Goal: Information Seeking & Learning: Learn about a topic

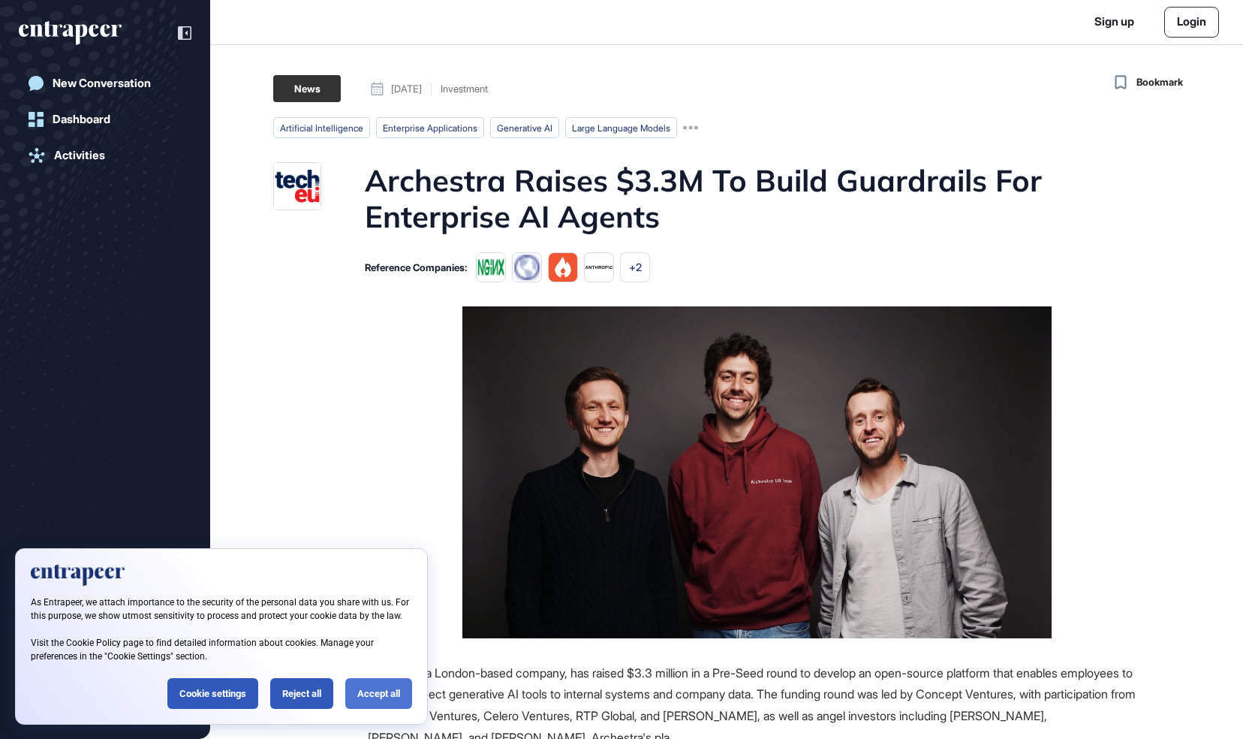
click at [378, 694] on div "Accept all" at bounding box center [378, 693] width 67 height 31
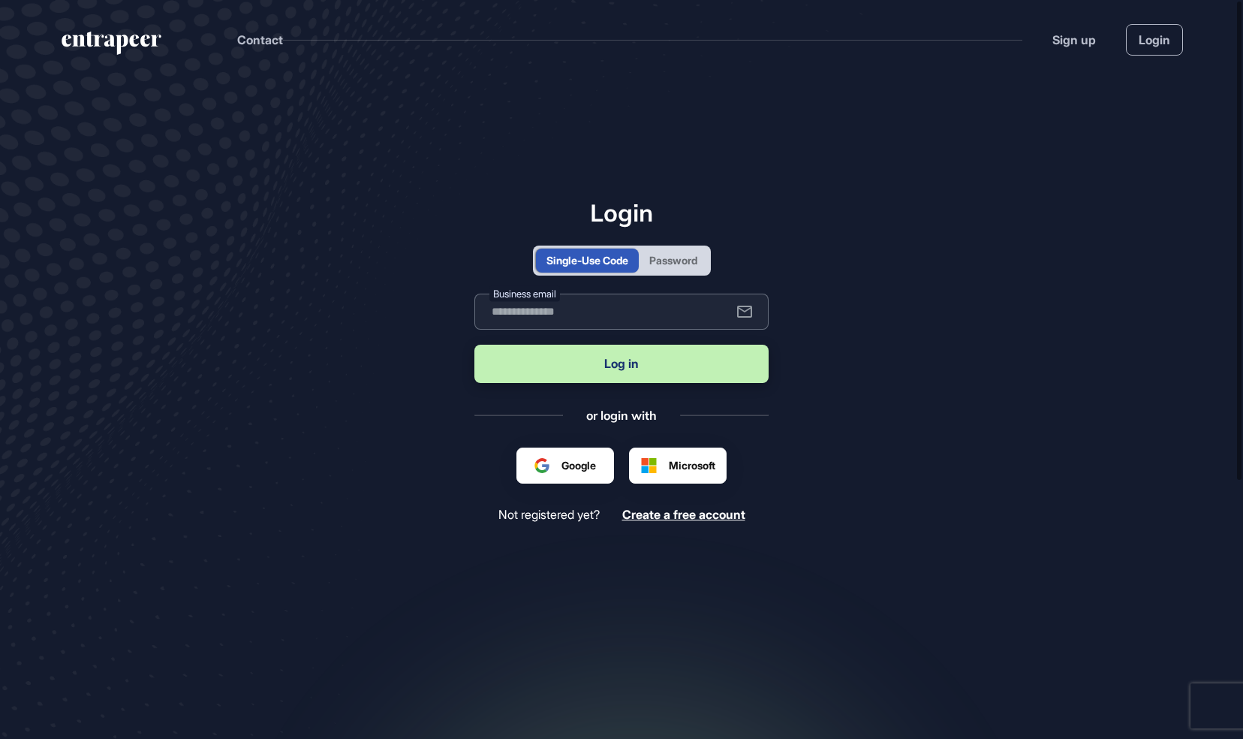
click at [541, 315] on input "text" at bounding box center [621, 312] width 294 height 36
click at [678, 261] on div "Password" at bounding box center [673, 260] width 48 height 16
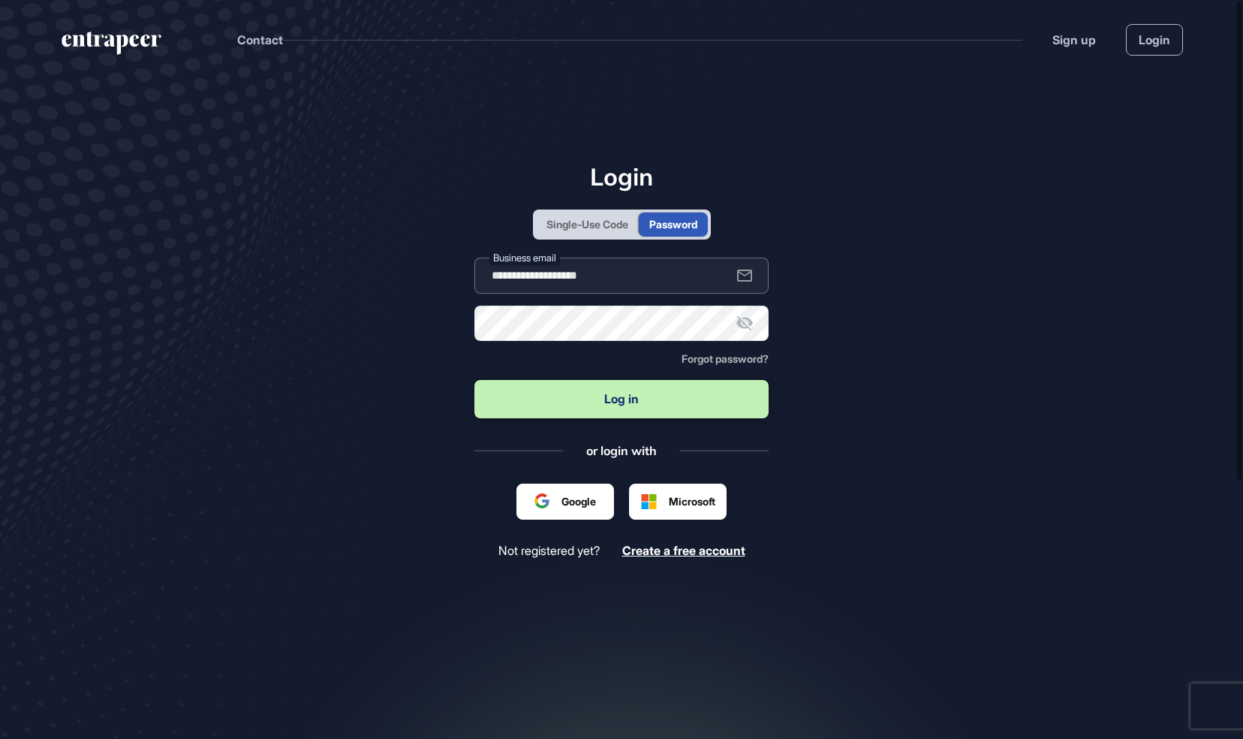
type input "**********"
click at [604, 402] on button "Log in" at bounding box center [621, 399] width 294 height 38
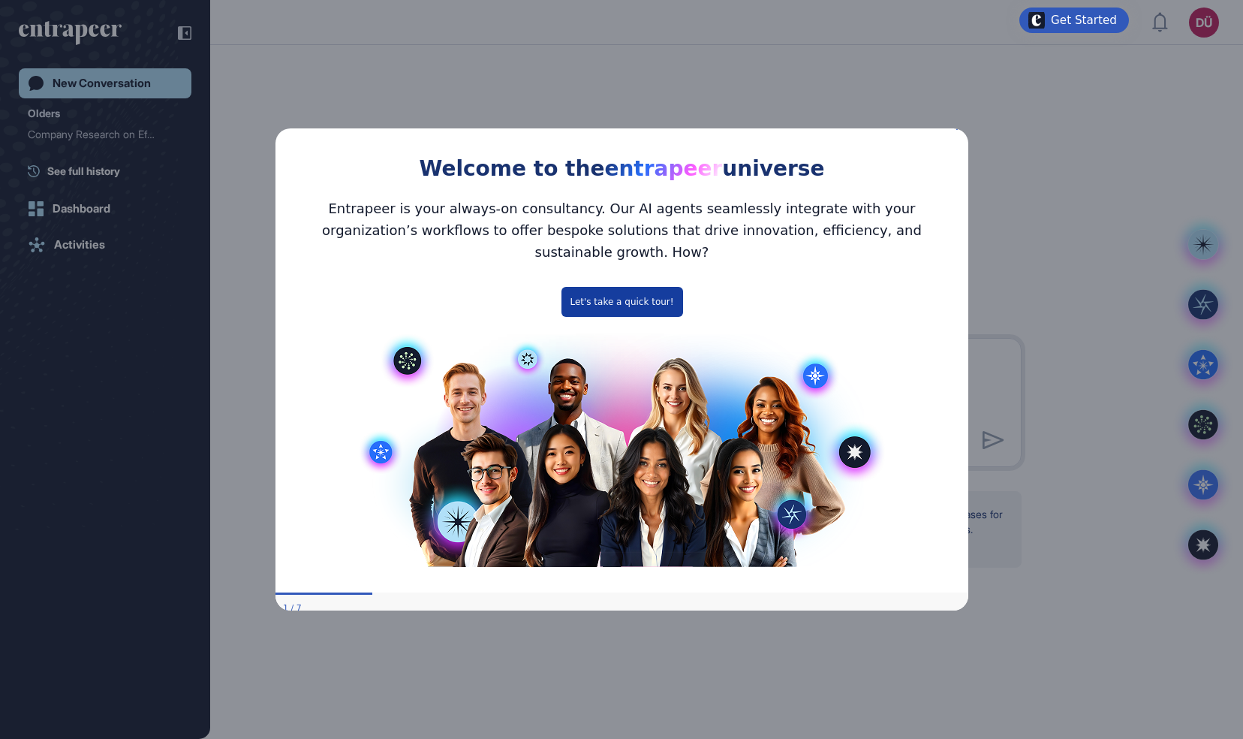
click at [601, 303] on button "Let's take a quick tour!" at bounding box center [622, 301] width 122 height 30
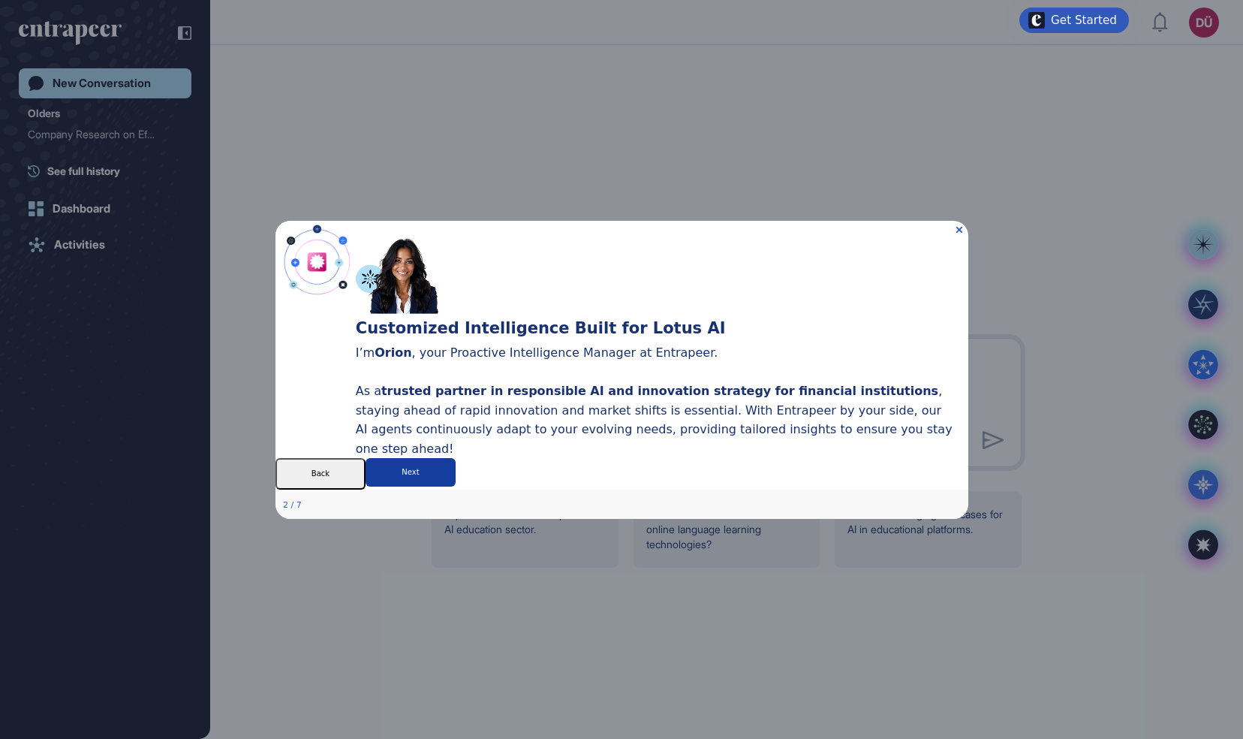
click at [455, 486] on button "Next" at bounding box center [410, 471] width 90 height 29
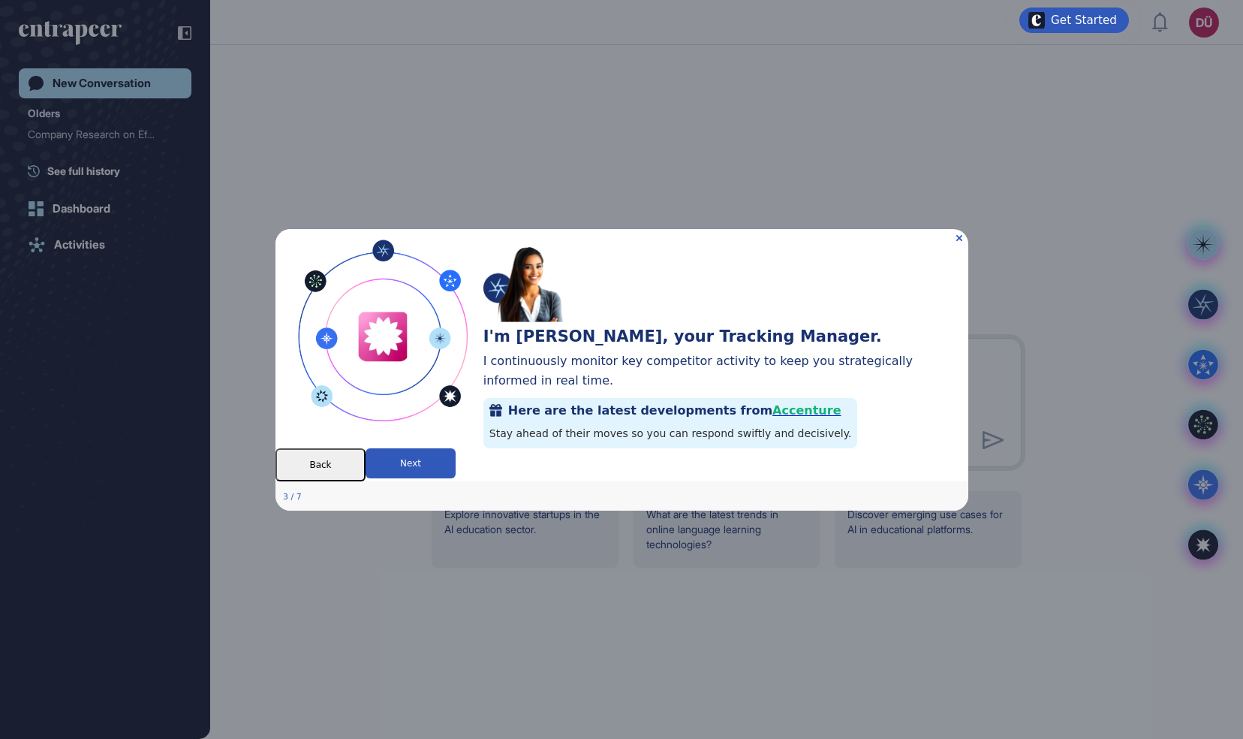
click at [840, 403] on span "Accenture" at bounding box center [806, 410] width 68 height 14
click at [455, 477] on button "Next" at bounding box center [410, 462] width 90 height 30
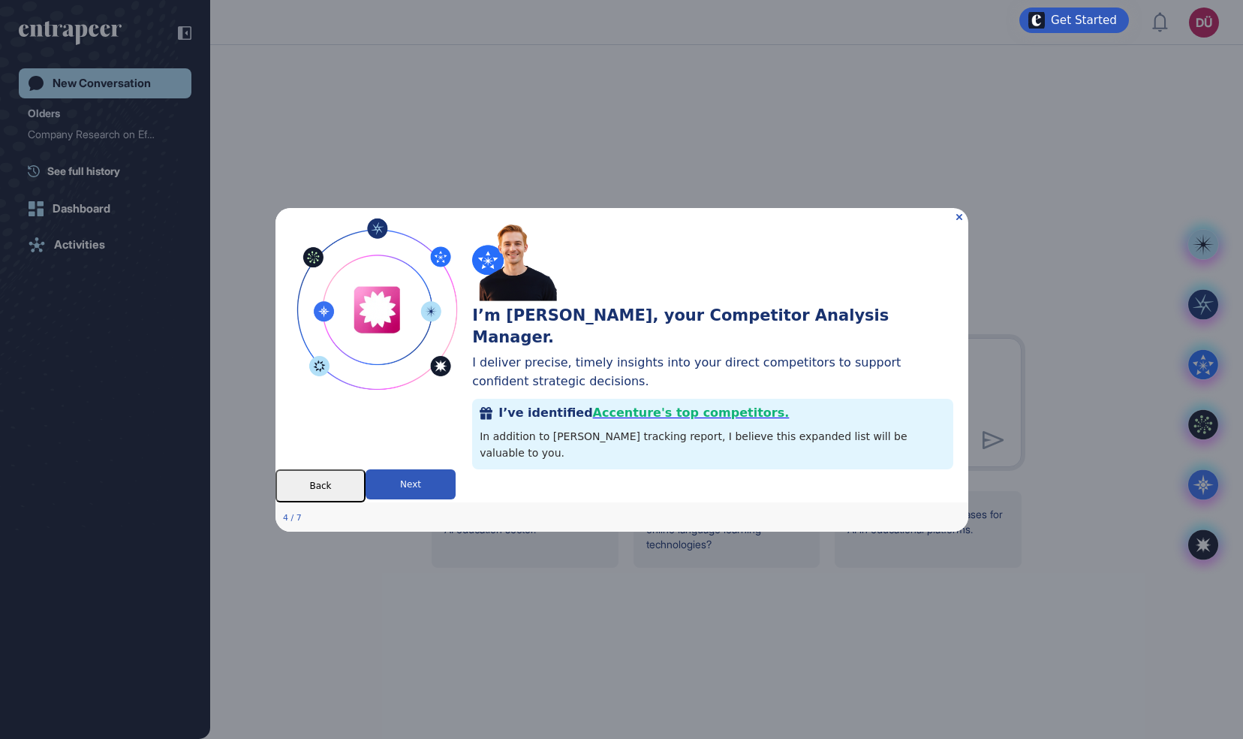
click at [455, 492] on button "Next" at bounding box center [410, 483] width 90 height 30
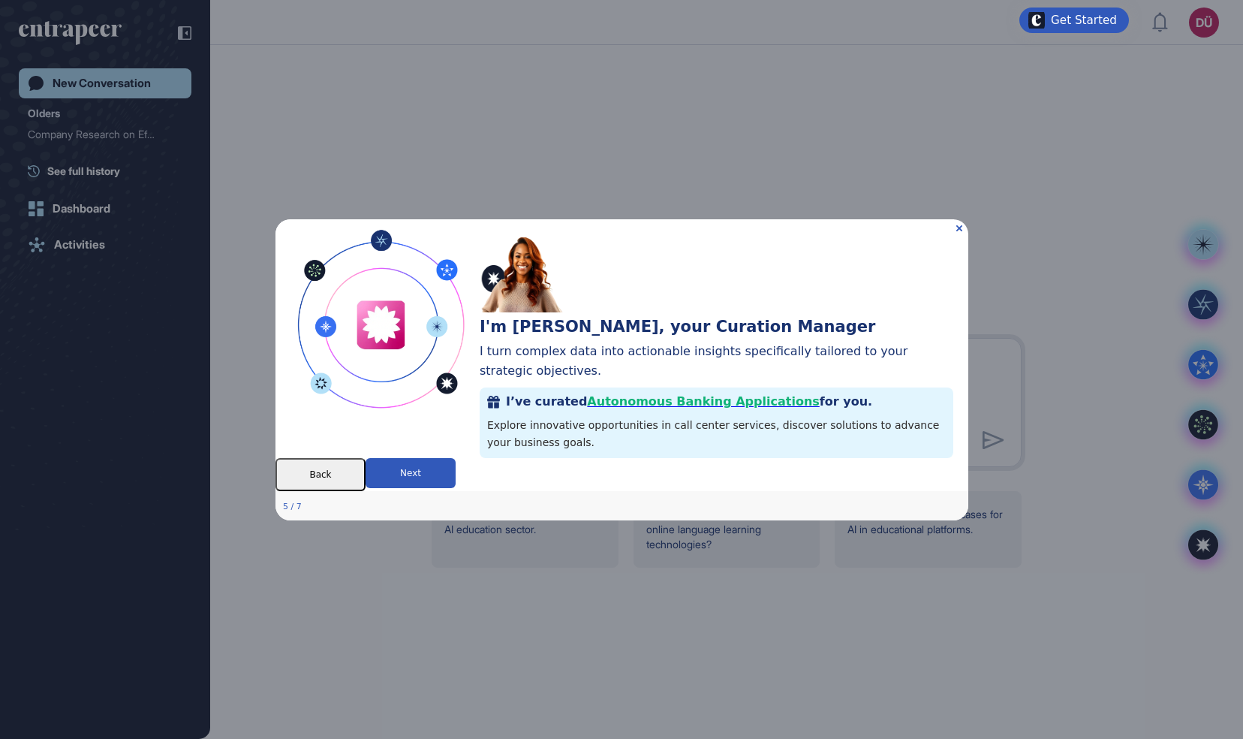
click at [455, 487] on button "Next" at bounding box center [410, 472] width 90 height 30
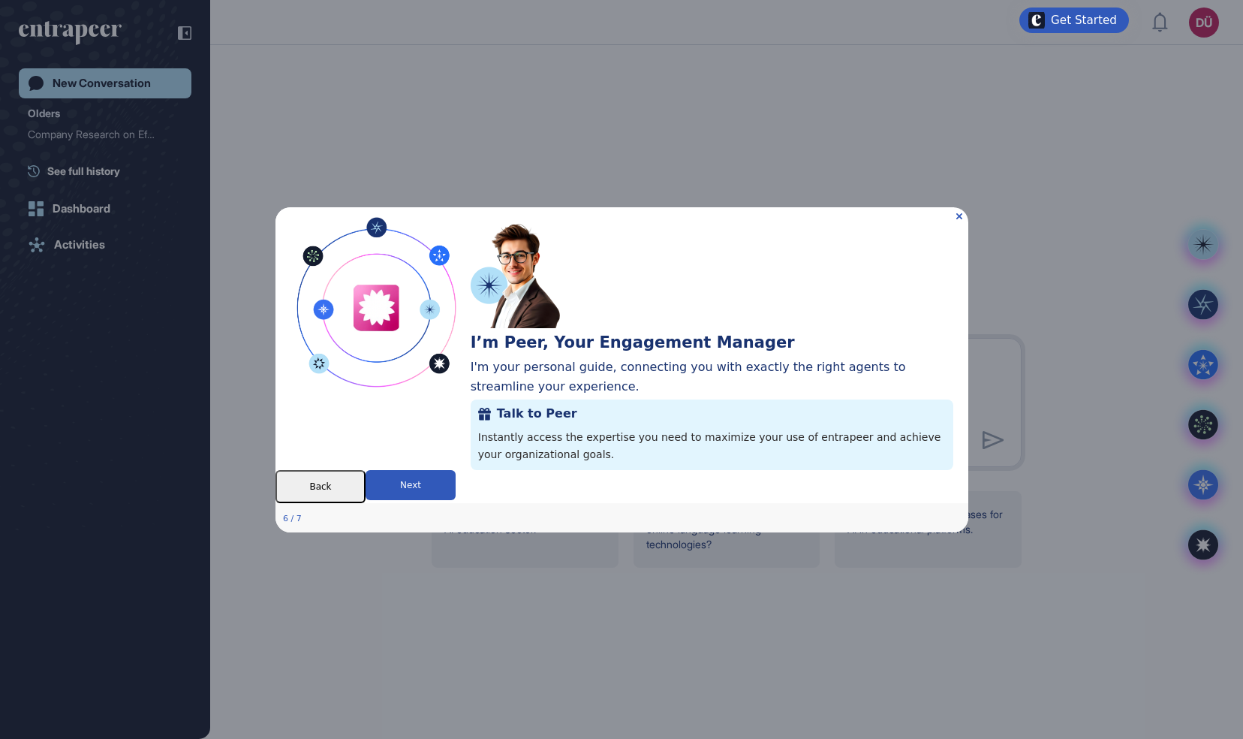
click at [455, 492] on button "Next" at bounding box center [410, 484] width 90 height 30
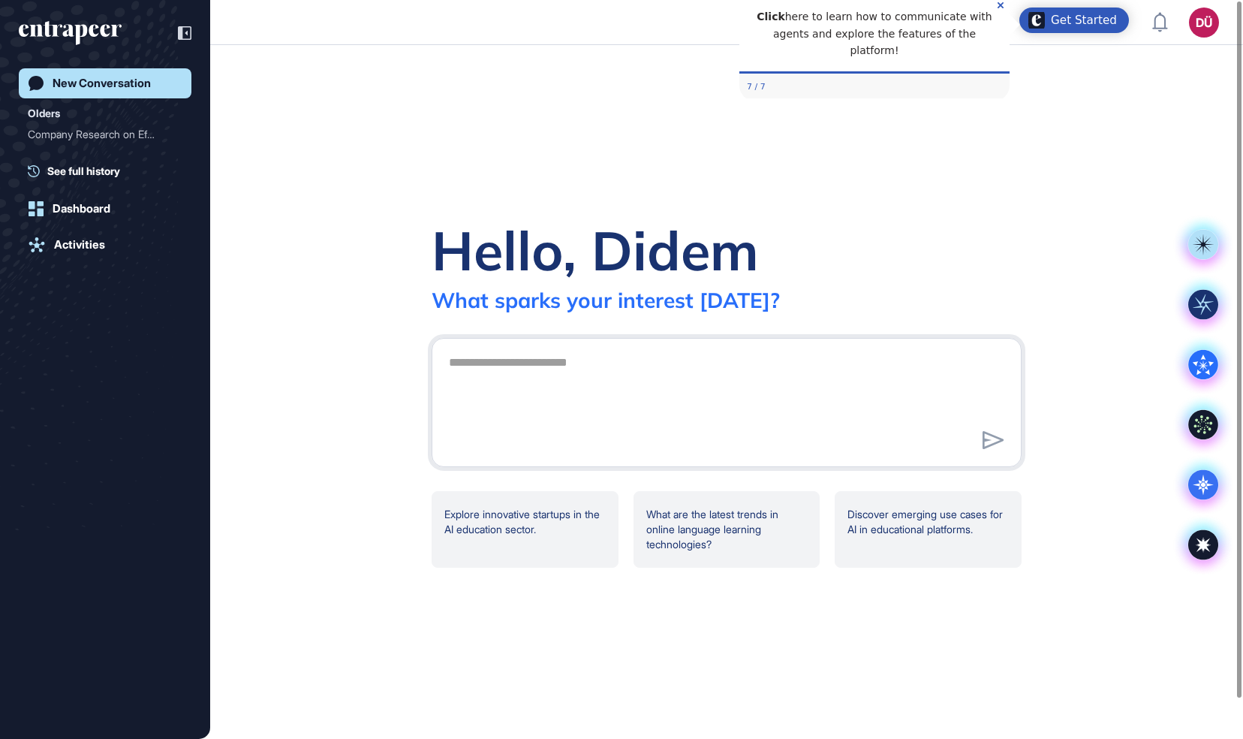
click at [1076, 24] on div "Get Started" at bounding box center [1084, 20] width 66 height 15
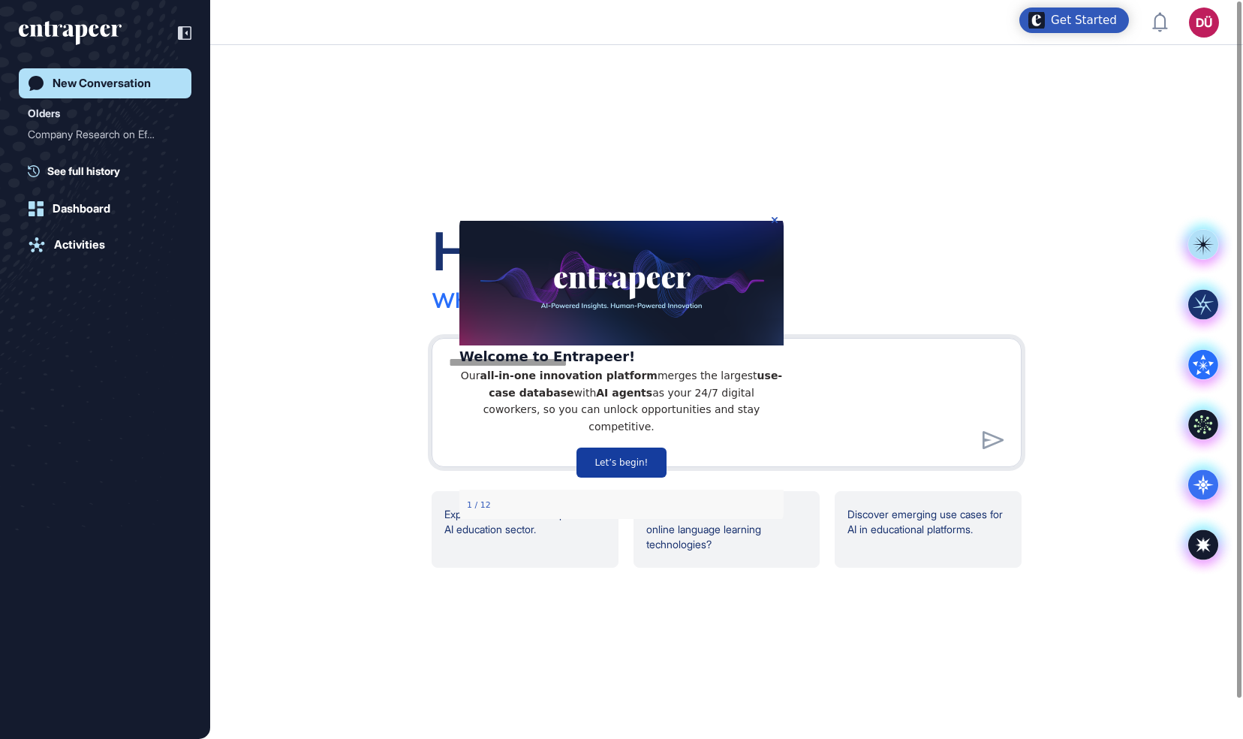
click at [619, 469] on button "Let’s begin!" at bounding box center [622, 462] width 90 height 30
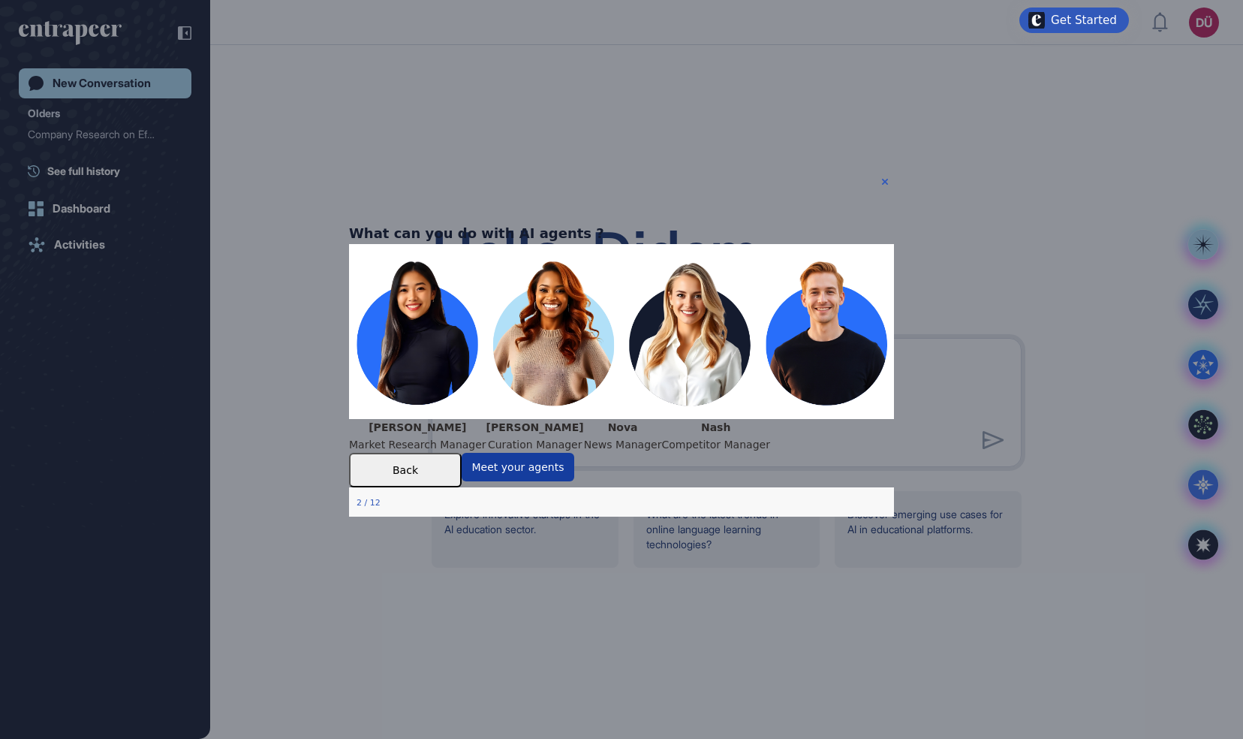
click at [574, 481] on button "Meet your agents" at bounding box center [518, 467] width 113 height 29
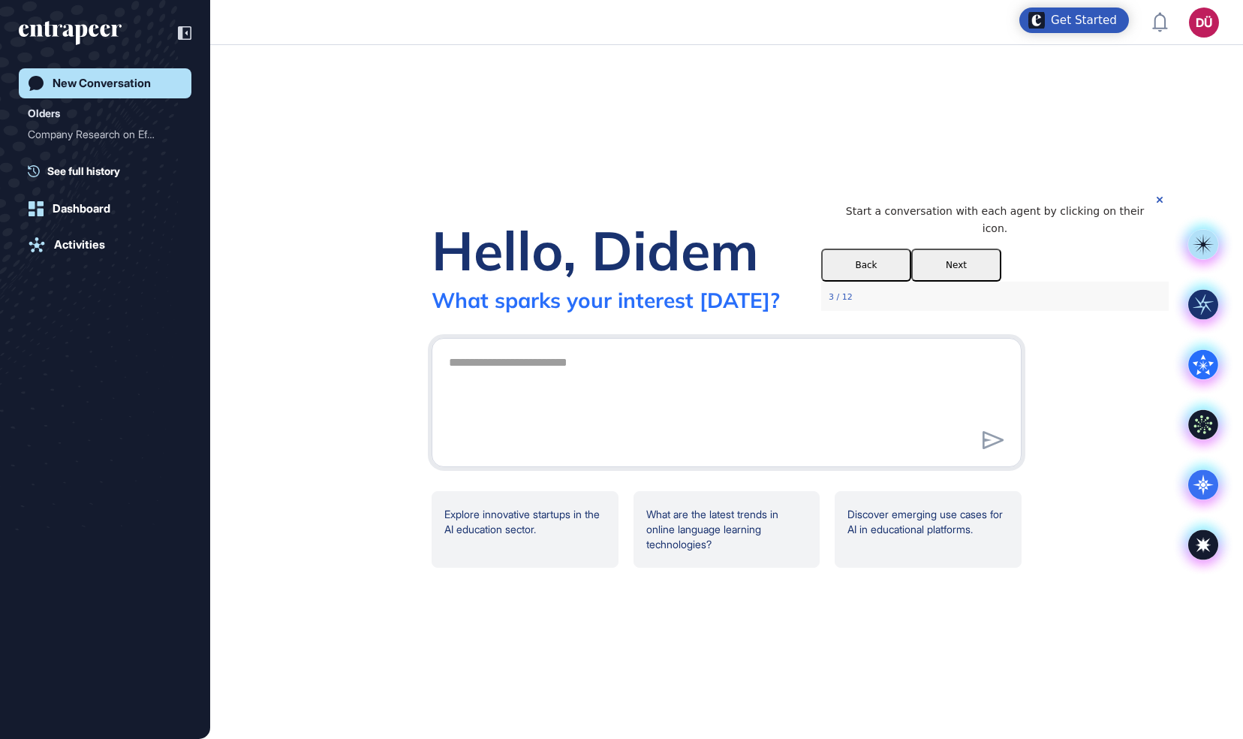
click at [1001, 273] on button "Next" at bounding box center [956, 264] width 90 height 33
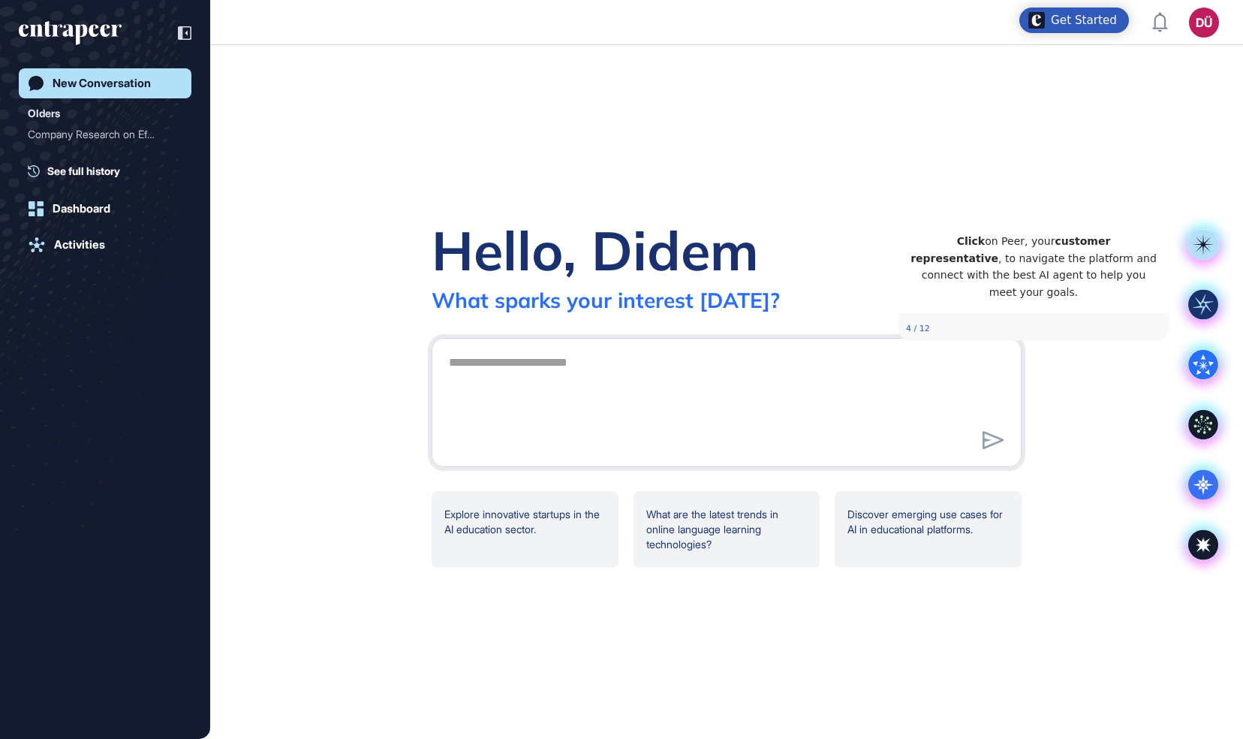
click at [1206, 247] on icon at bounding box center [1203, 244] width 22 height 22
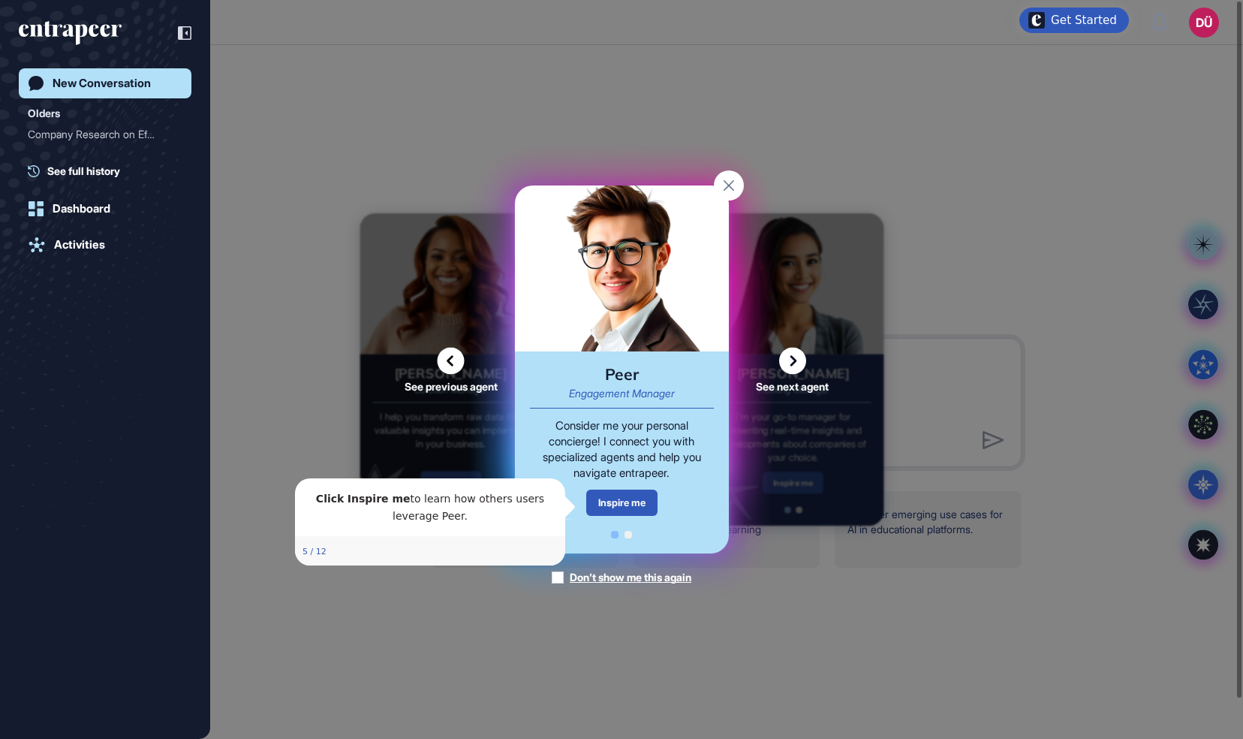
click at [613, 487] on div "Peer Engagement Manager Consider me your personal concierge! I connect you with…" at bounding box center [622, 452] width 214 height 202
click at [608, 504] on div "Inspire me" at bounding box center [621, 502] width 71 height 26
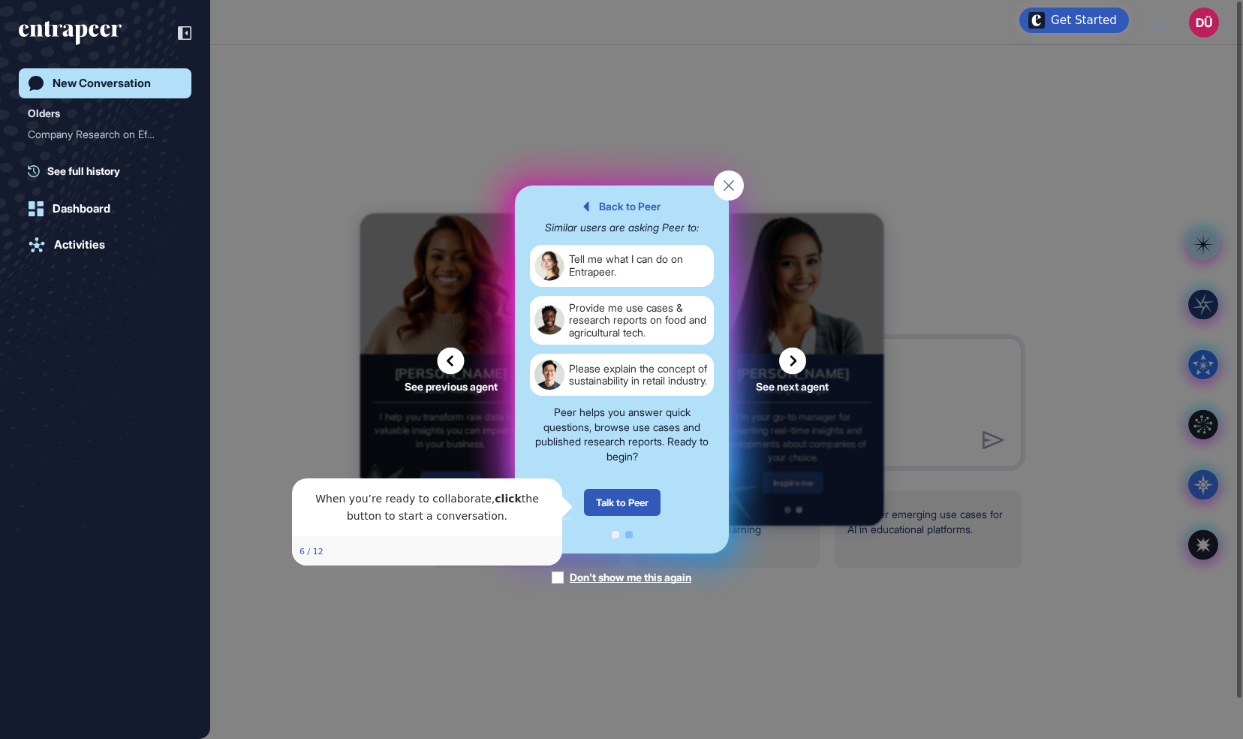
click at [608, 504] on div "Talk to Peer" at bounding box center [621, 502] width 77 height 27
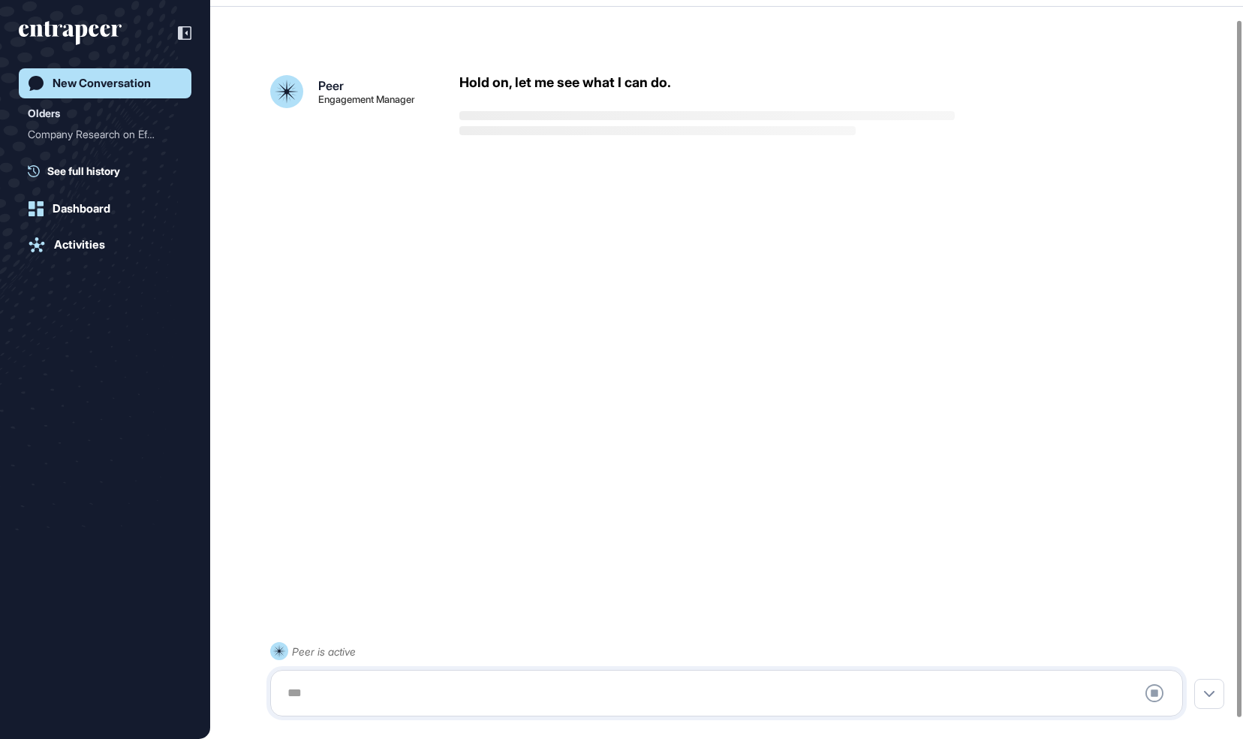
scroll to position [42, 0]
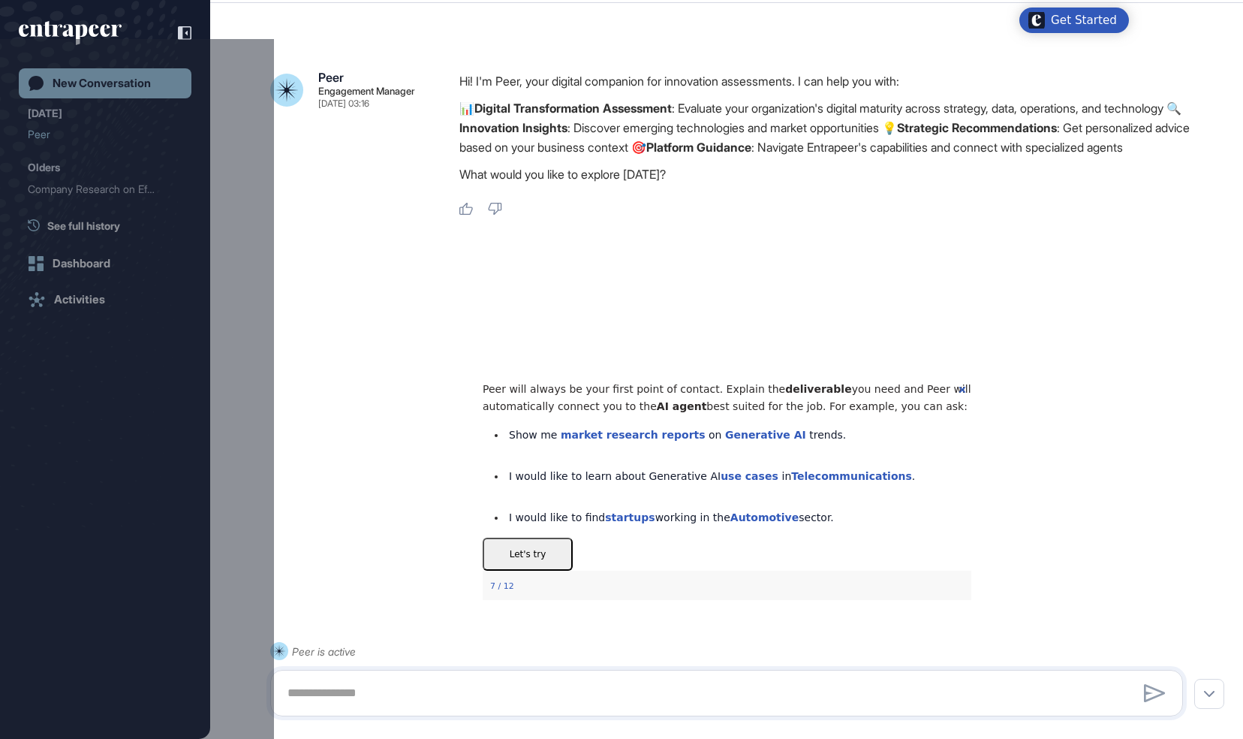
click at [572, 571] on button "Let's try" at bounding box center [527, 553] width 90 height 33
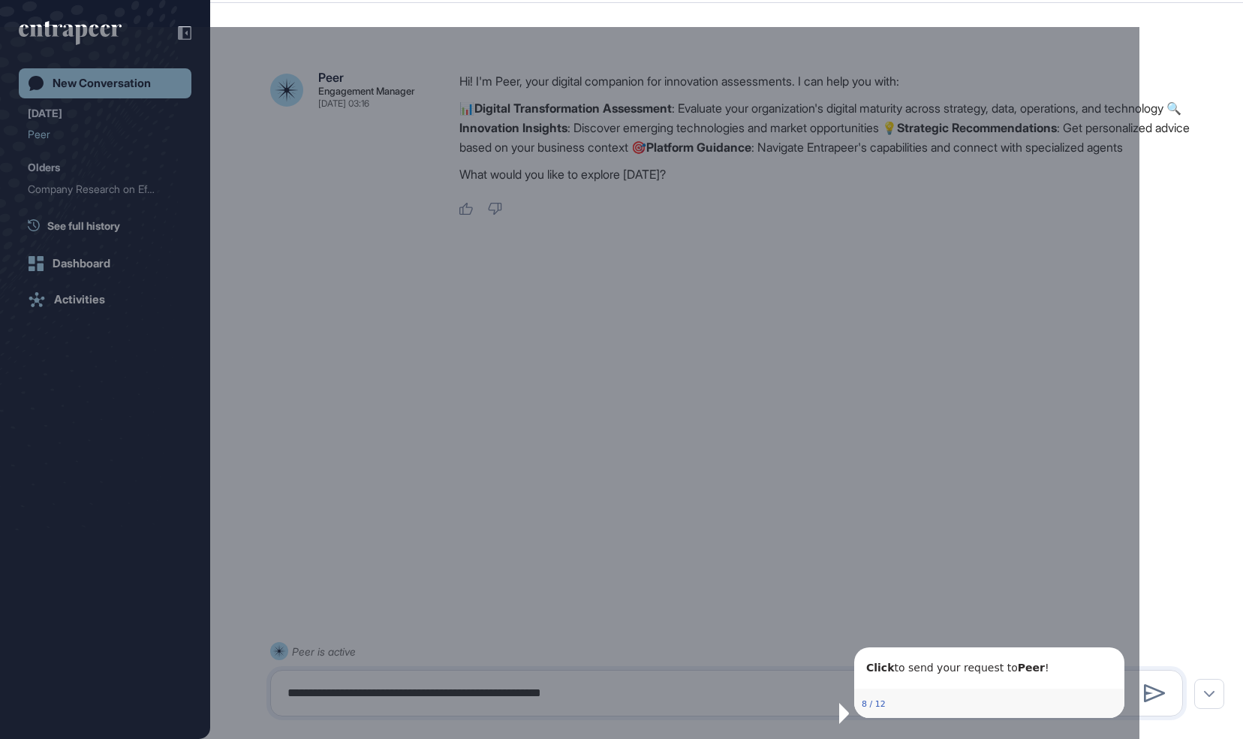
click at [1116, 654] on icon "Close Preview" at bounding box center [1115, 655] width 6 height 6
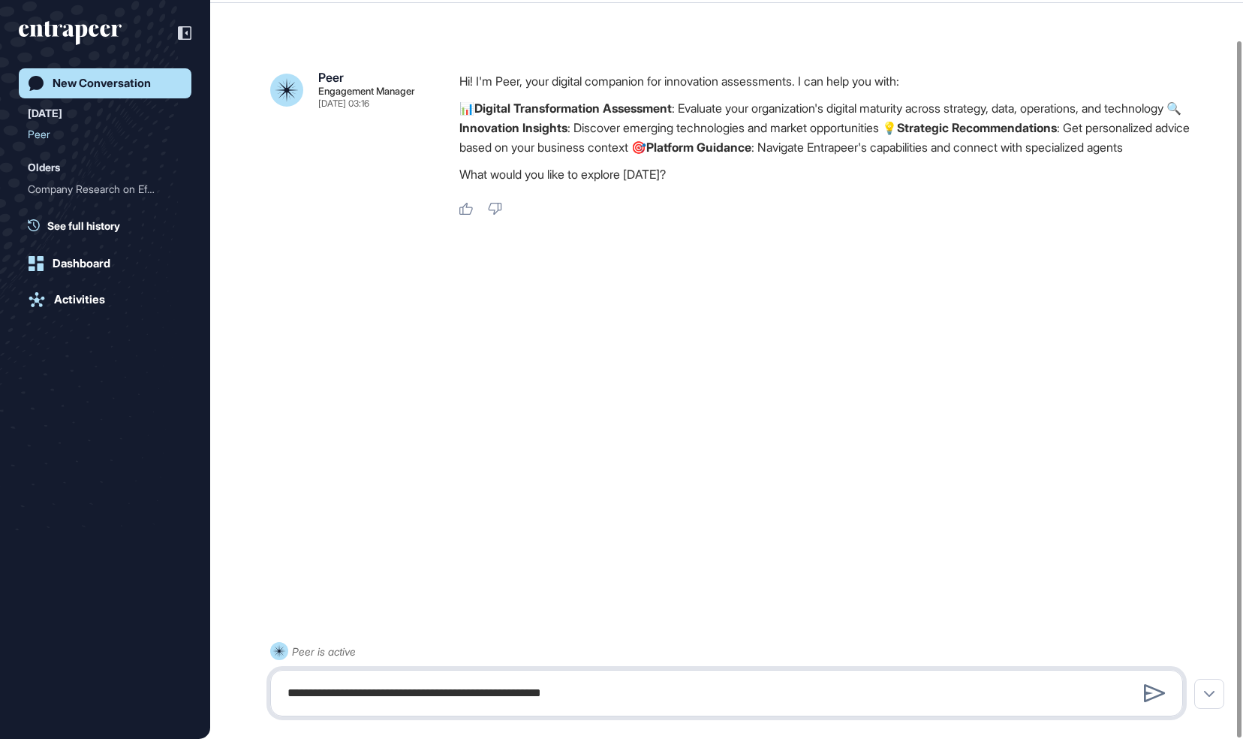
drag, startPoint x: 673, startPoint y: 698, endPoint x: 242, endPoint y: 660, distance: 431.8
click at [270, 660] on div "**********" at bounding box center [726, 679] width 913 height 74
type textarea "**********"
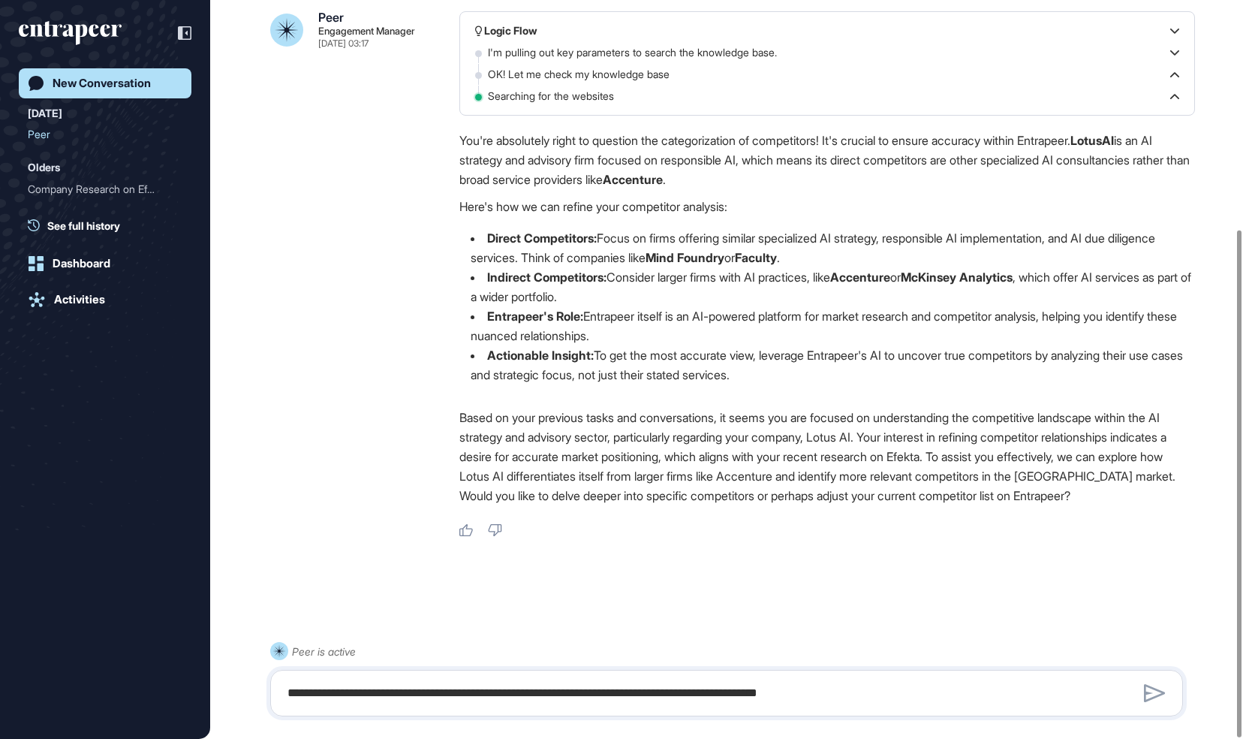
scroll to position [333, 0]
click at [398, 694] on textarea "**********" at bounding box center [727, 693] width 896 height 30
type textarea "**********"
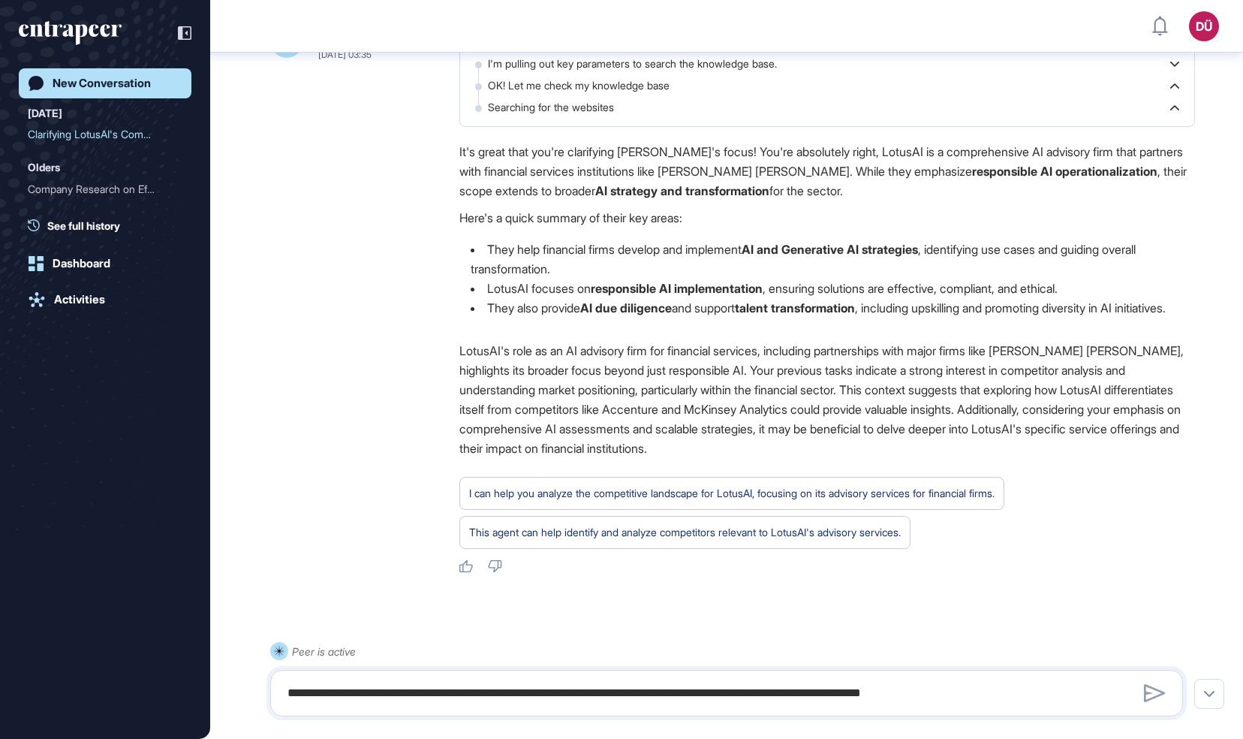
scroll to position [978, 0]
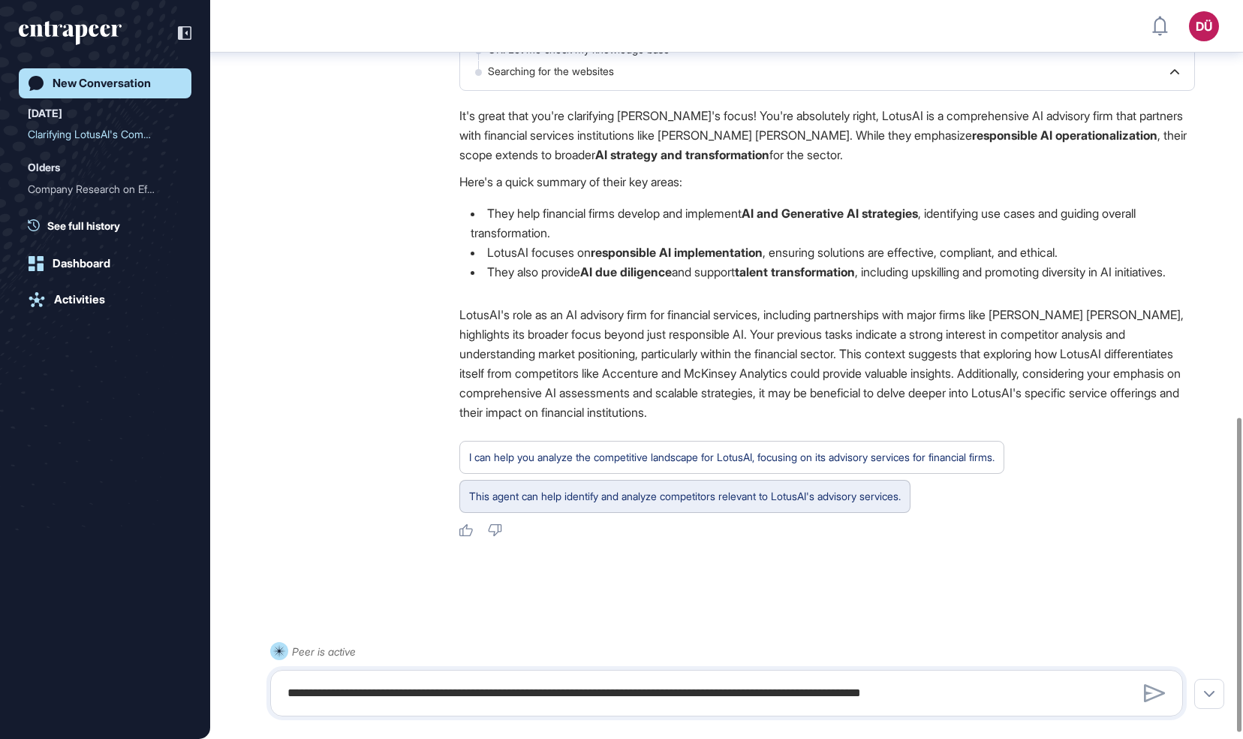
click at [741, 506] on div "This agent can help identify and analyze competitors relevant to LotusAI's advi…" at bounding box center [685, 496] width 432 height 20
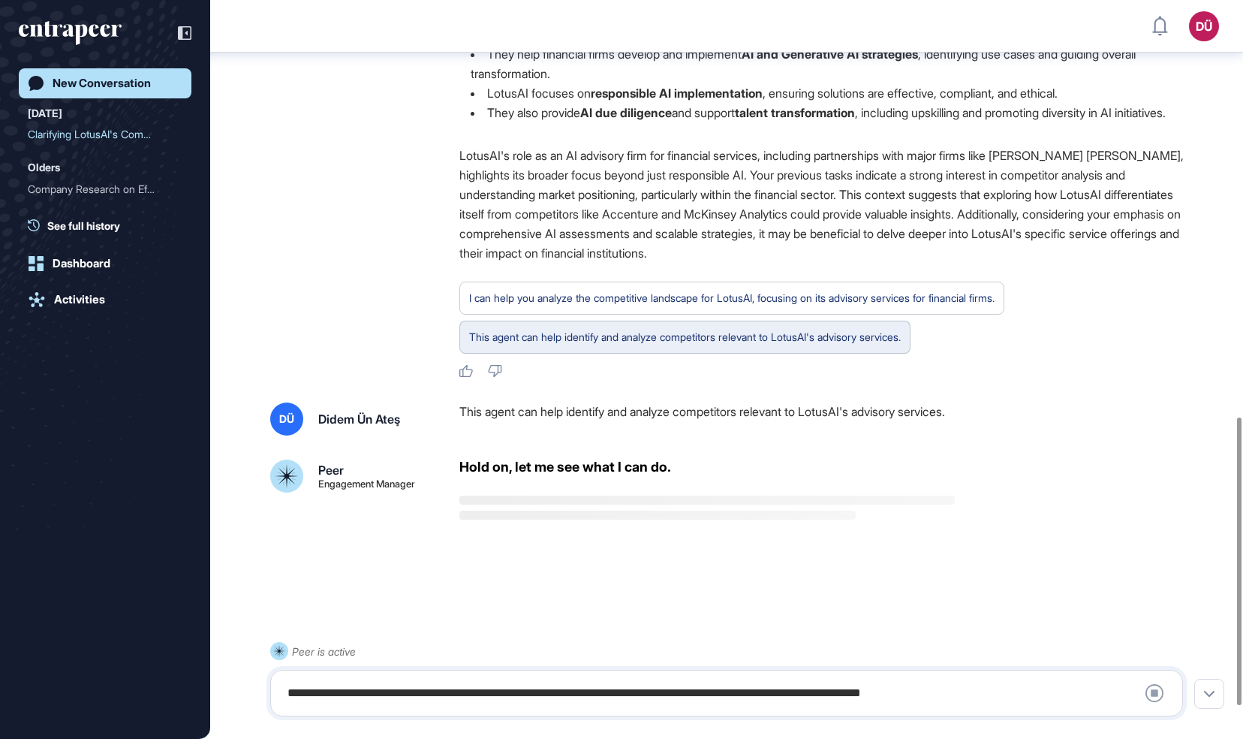
scroll to position [1151, 0]
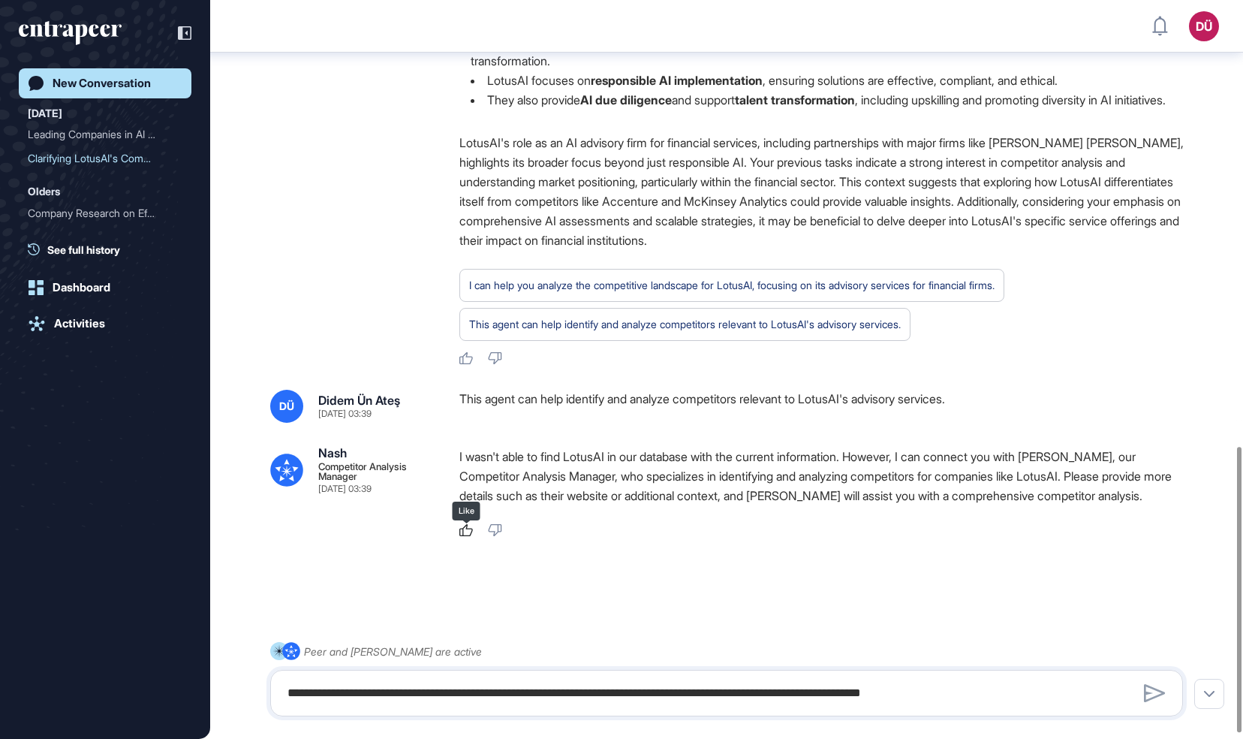
click at [466, 536] on icon at bounding box center [466, 530] width 14 height 12
click at [483, 686] on textarea "**********" at bounding box center [727, 693] width 896 height 30
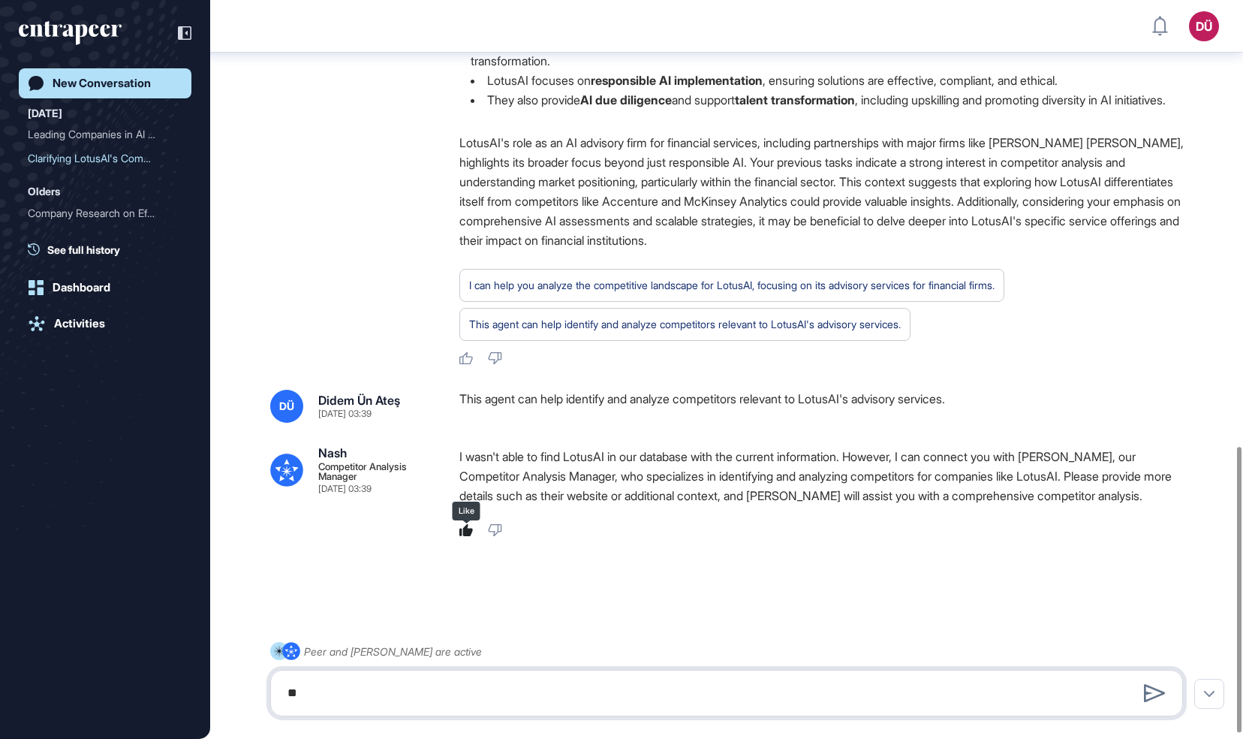
type textarea "**"
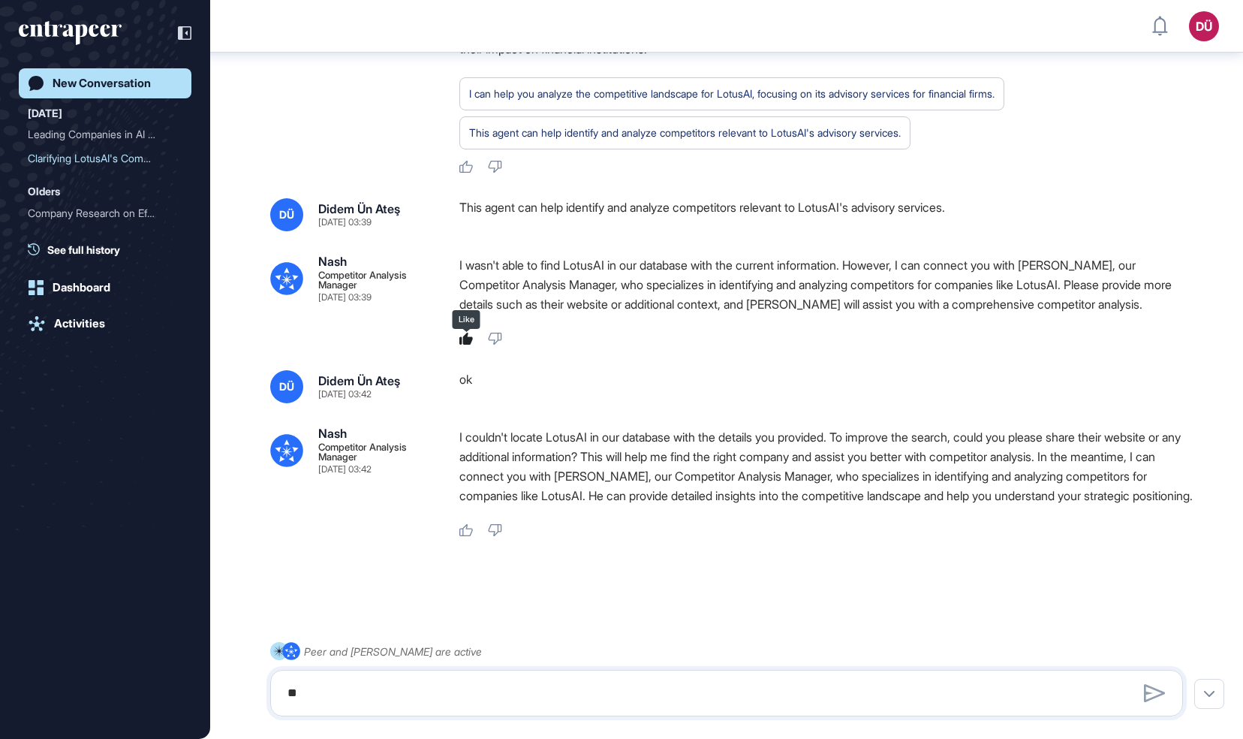
scroll to position [1362, 0]
click at [73, 279] on link "Dashboard" at bounding box center [105, 288] width 173 height 30
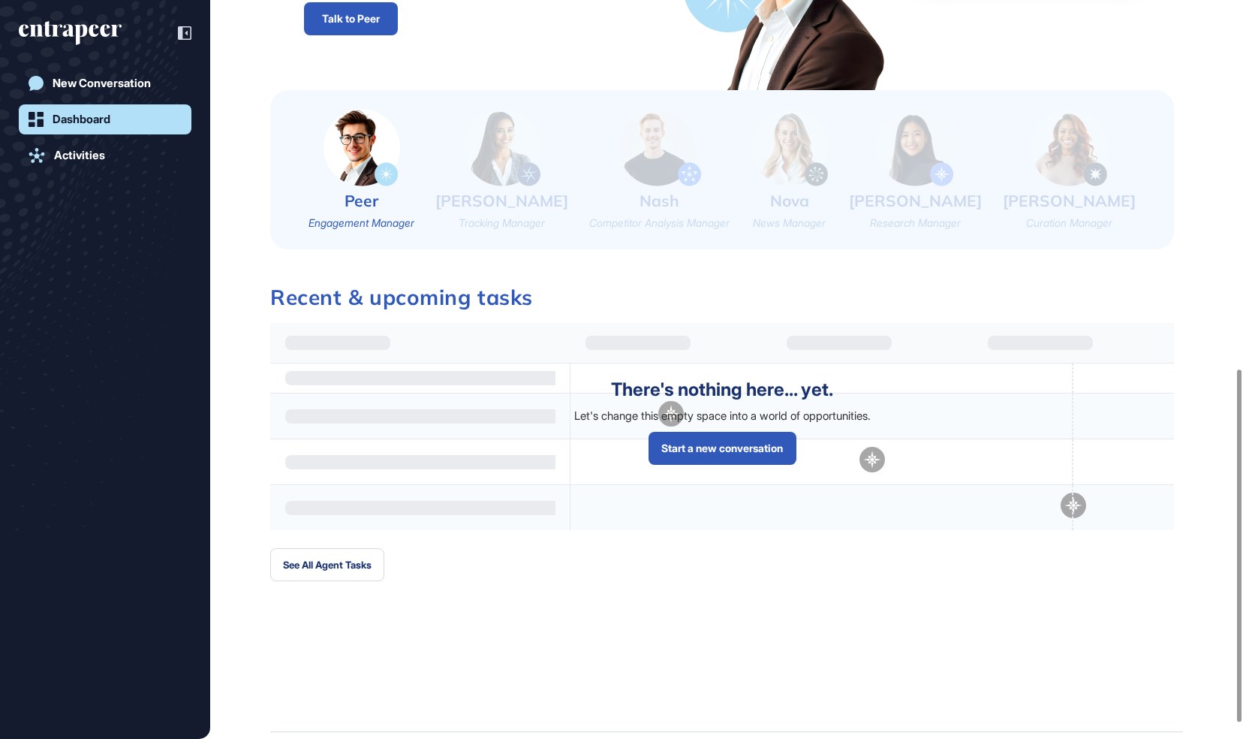
scroll to position [773, 0]
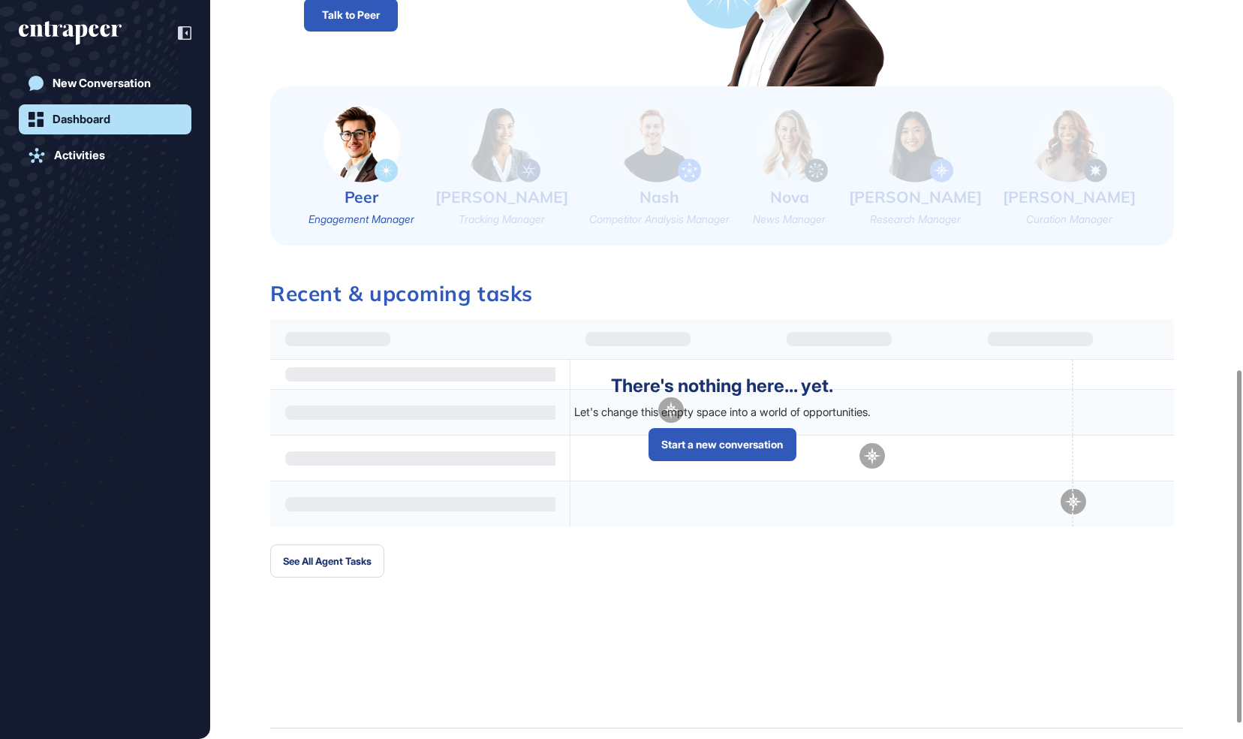
click at [507, 156] on img at bounding box center [502, 143] width 77 height 77
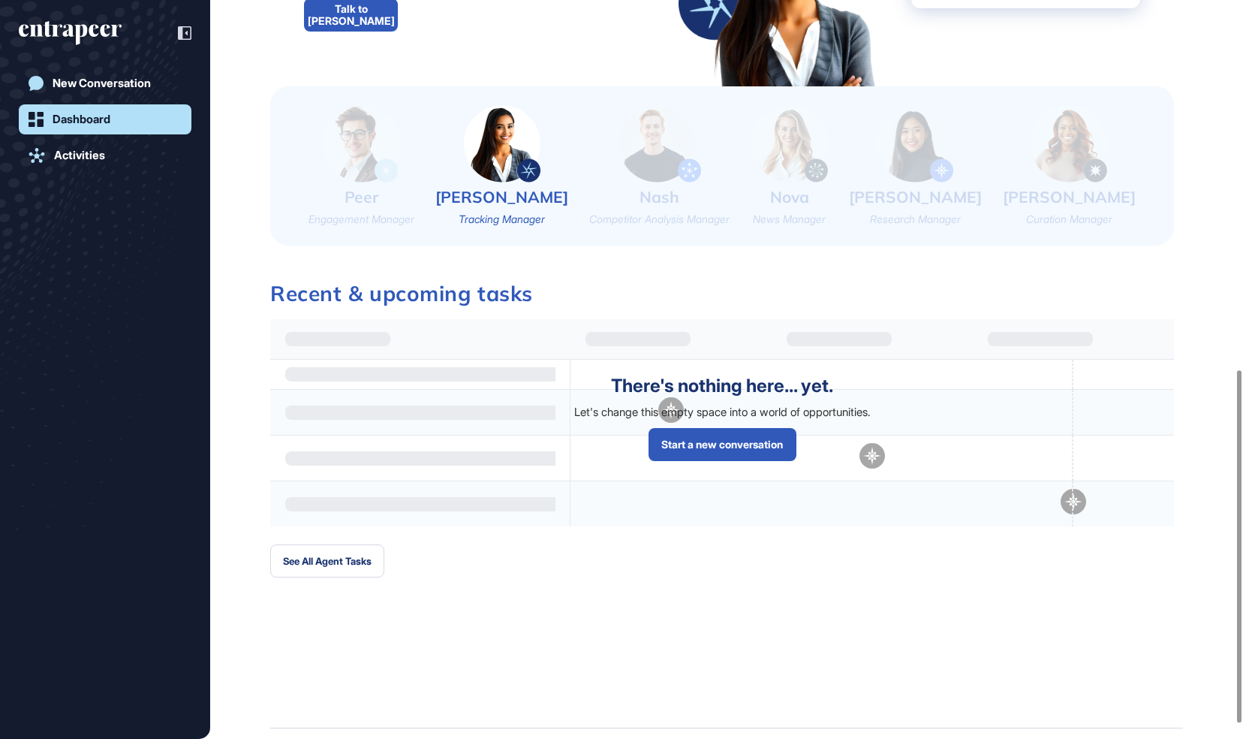
click at [675, 149] on img at bounding box center [660, 143] width 83 height 77
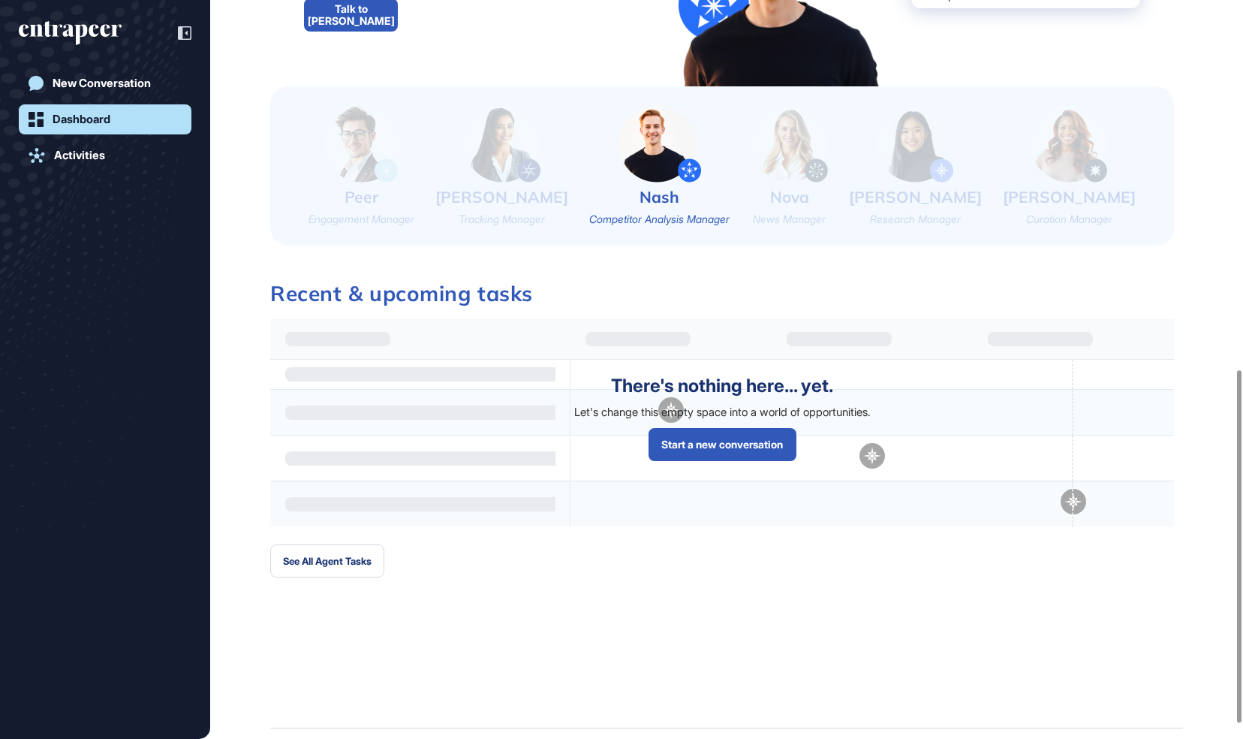
click at [828, 161] on img at bounding box center [789, 143] width 77 height 77
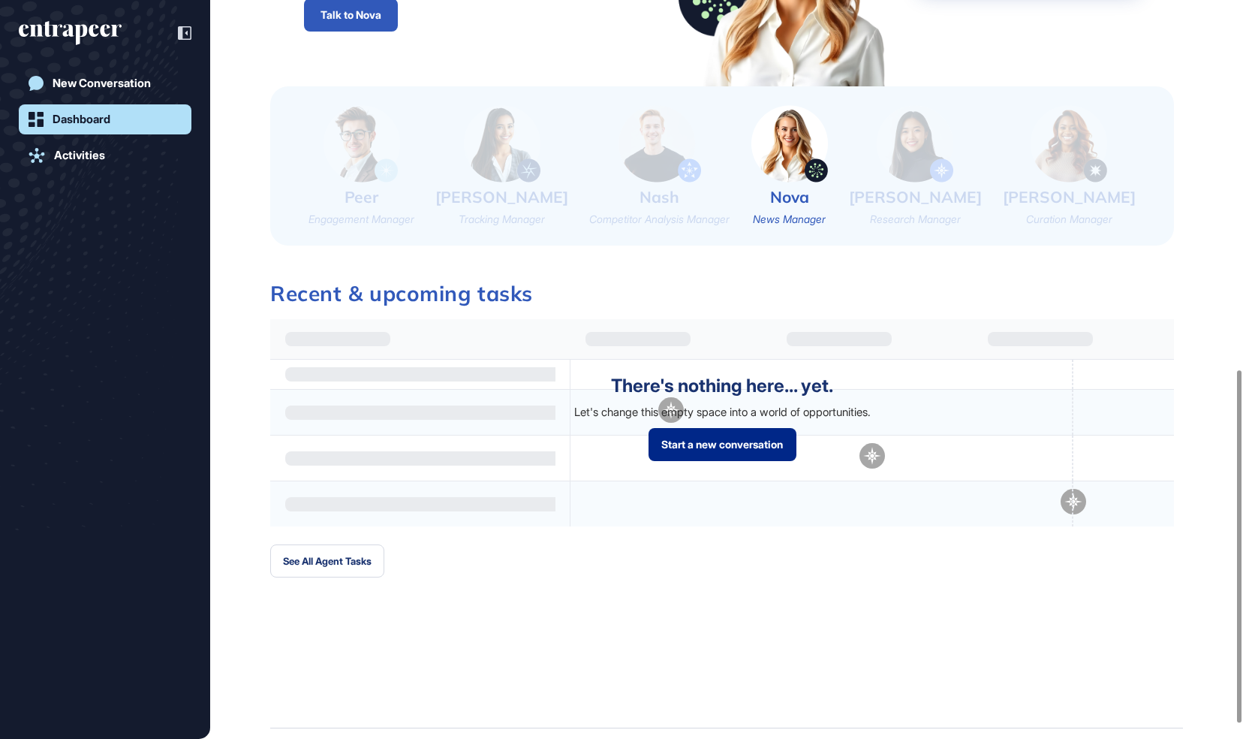
click at [732, 444] on link "Start a new conversation" at bounding box center [723, 444] width 148 height 33
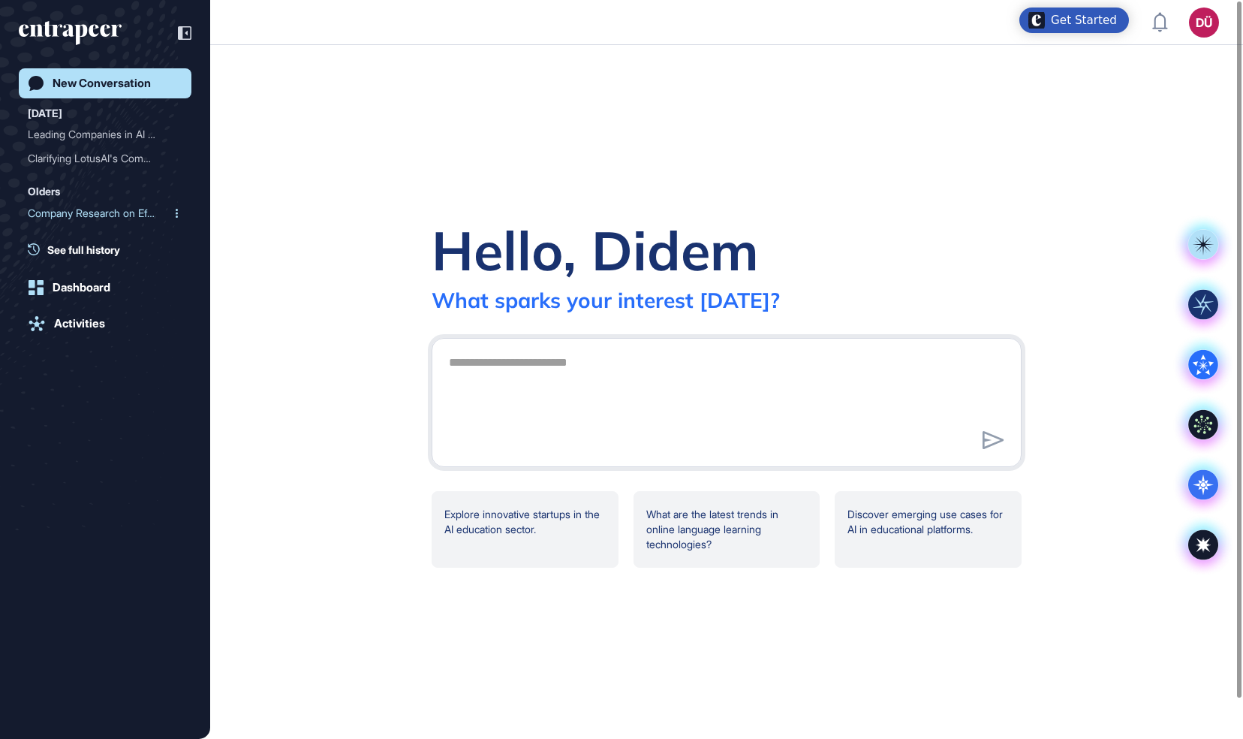
click at [58, 211] on div "Company Research on Efekt..." at bounding box center [99, 213] width 143 height 24
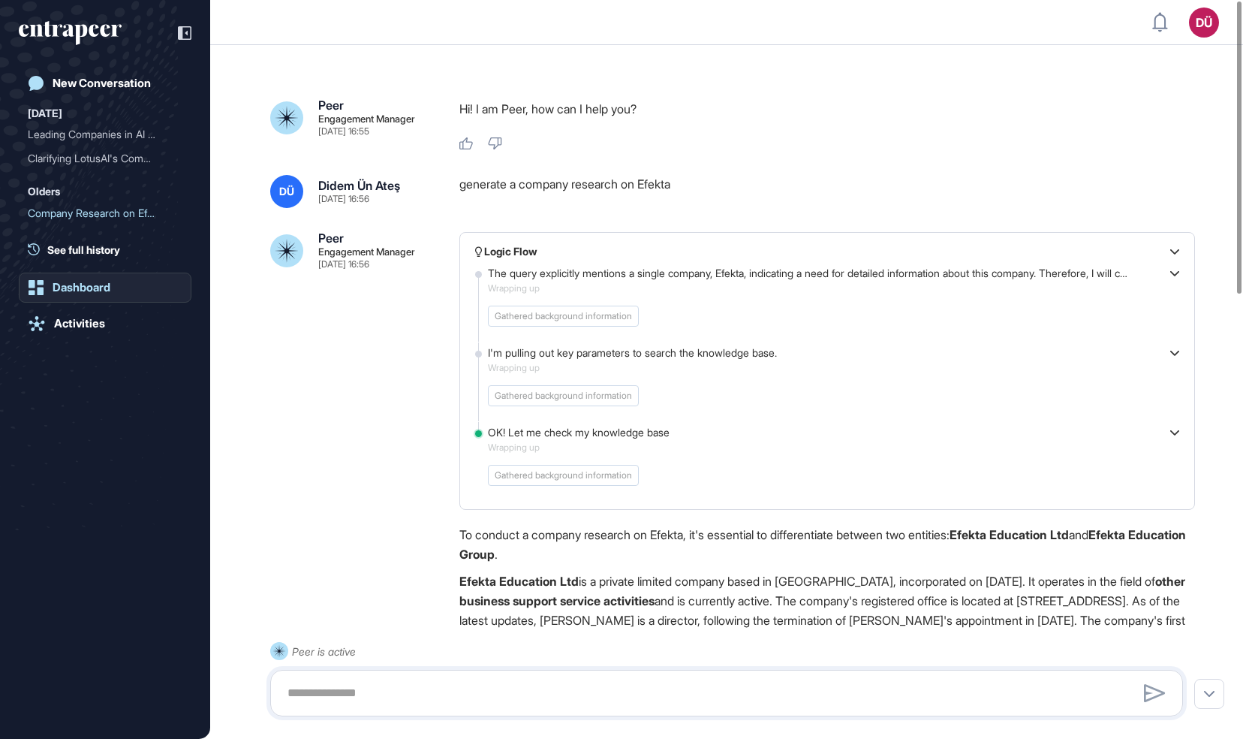
click at [75, 295] on link "Dashboard" at bounding box center [105, 288] width 173 height 30
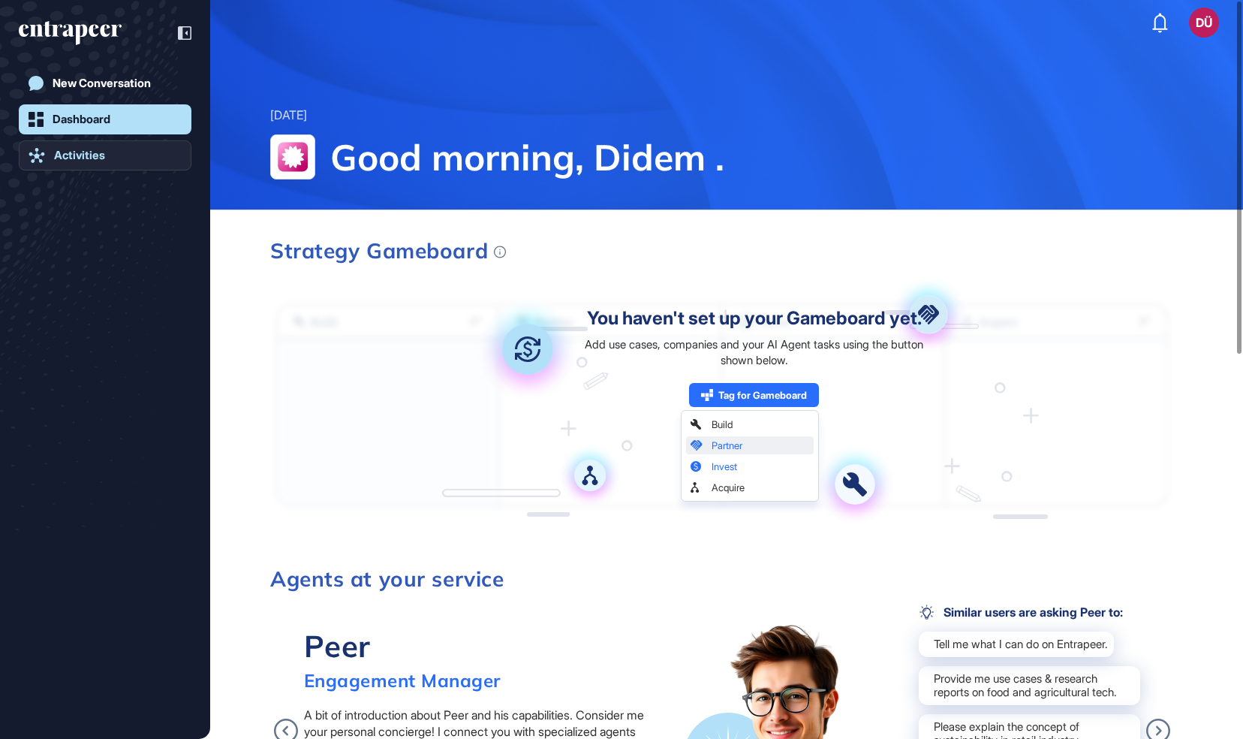
click at [66, 158] on div "Activities" at bounding box center [79, 156] width 51 height 14
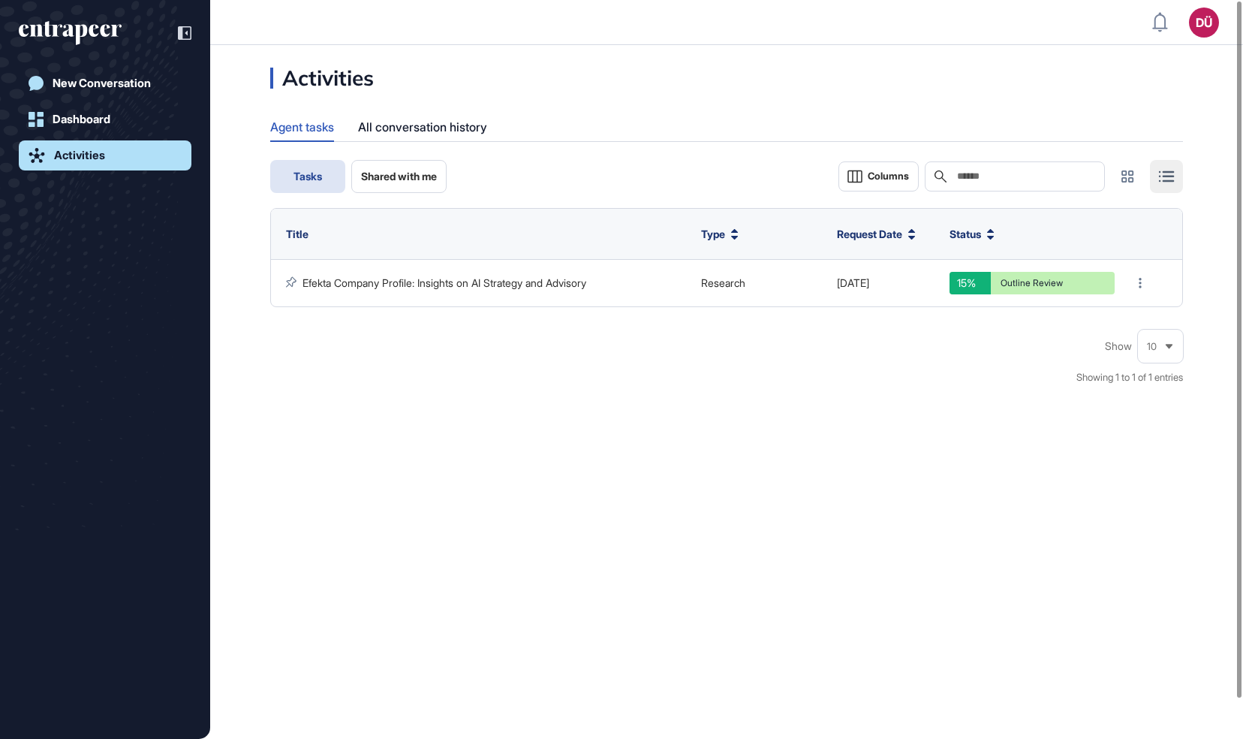
click at [406, 179] on span "Shared with me" at bounding box center [399, 176] width 76 height 12
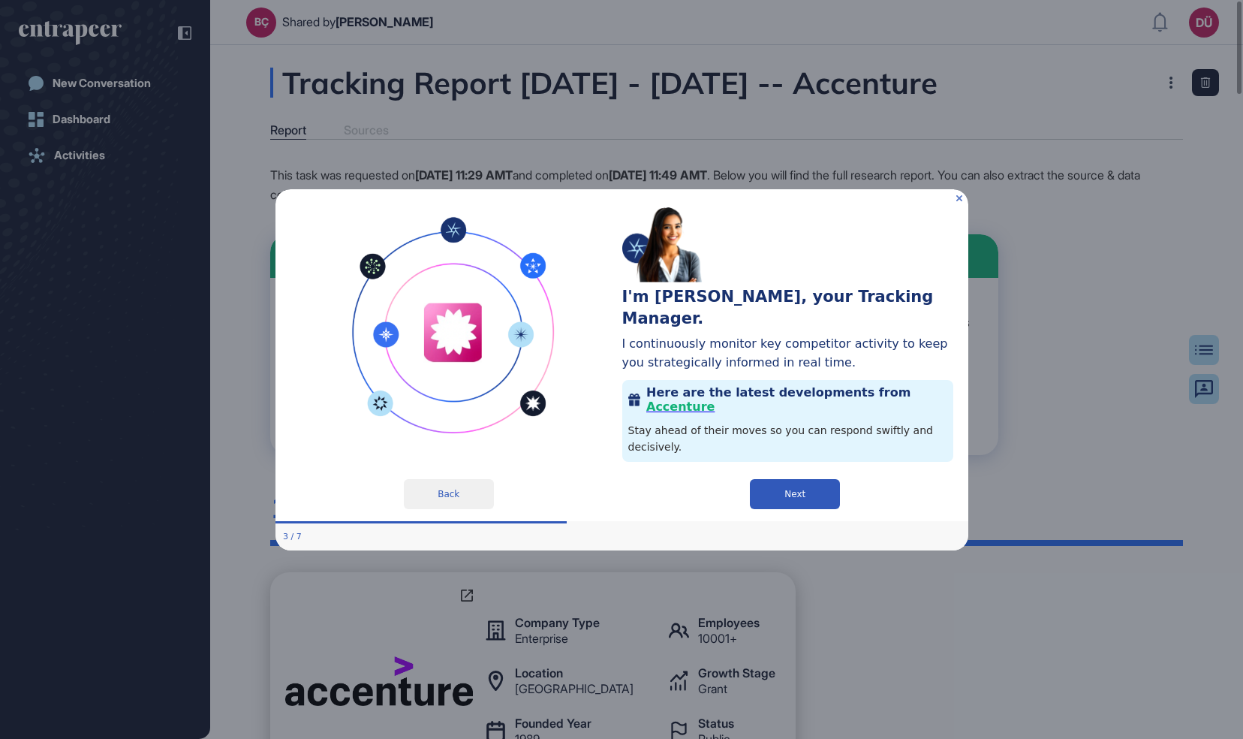
click at [959, 195] on icon "Close Preview" at bounding box center [959, 197] width 6 height 6
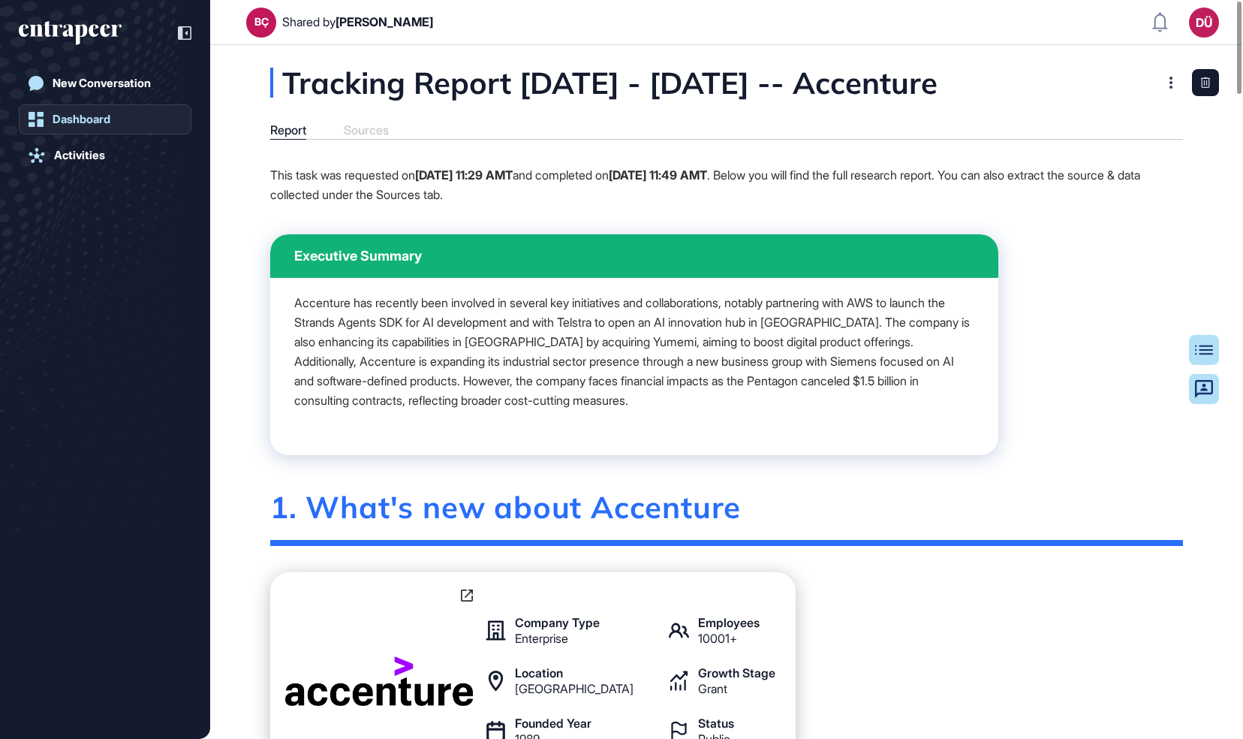
click at [83, 113] on div "Dashboard" at bounding box center [82, 120] width 58 height 14
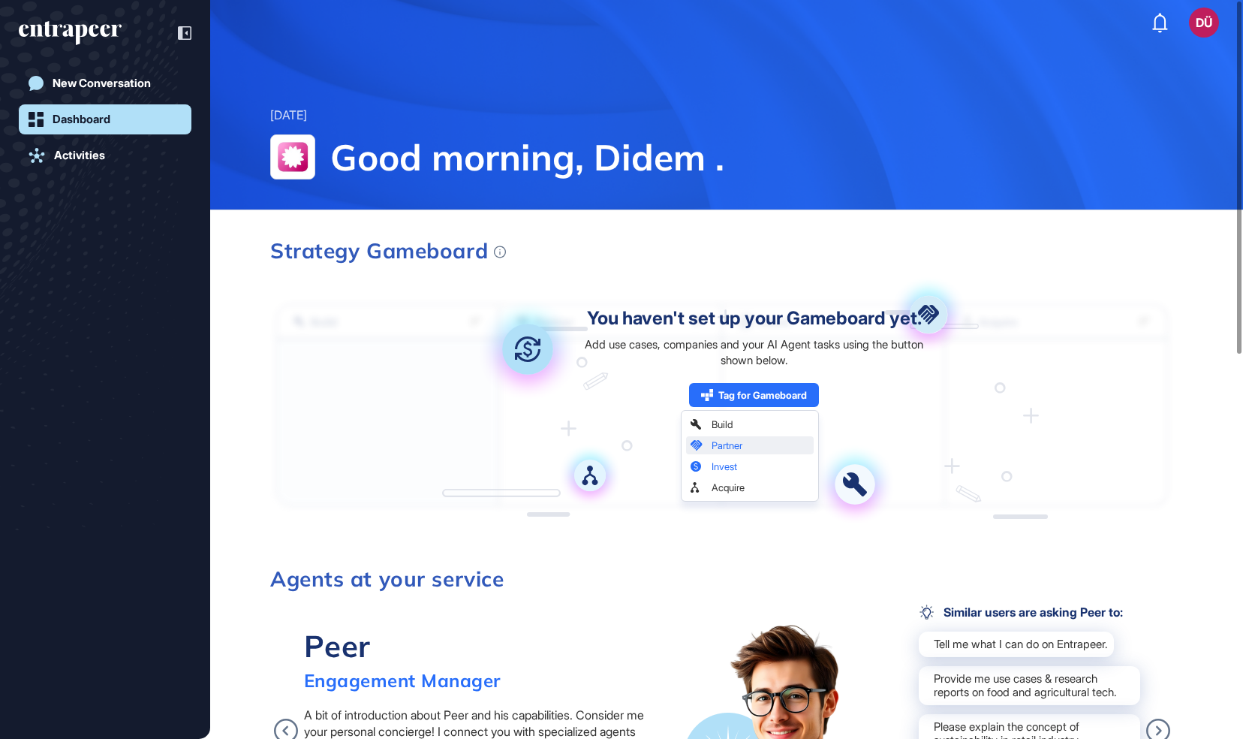
click at [725, 425] on div "You haven't set up your Gameboard yet. Add use cases, companies and your AI Age…" at bounding box center [754, 406] width 354 height 194
click at [743, 393] on div "Tag for Gameboard Build Partner Invest Acquire" at bounding box center [754, 395] width 130 height 24
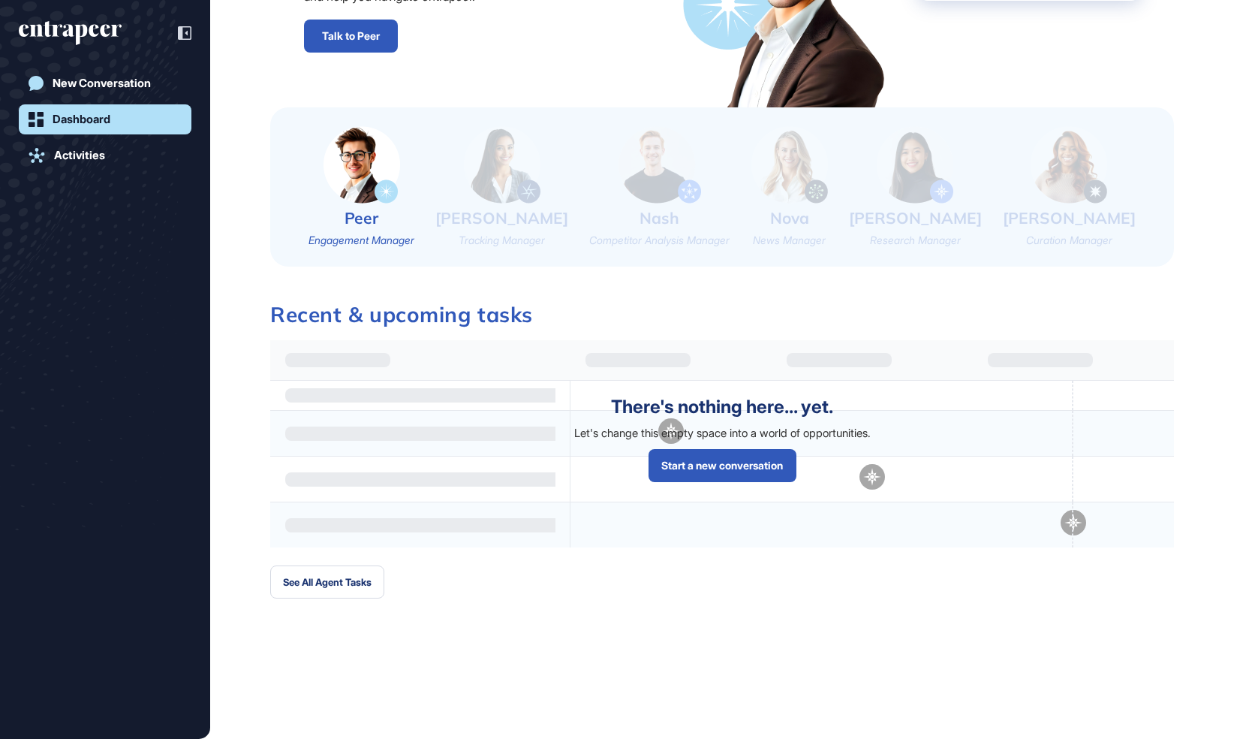
scroll to position [804, 0]
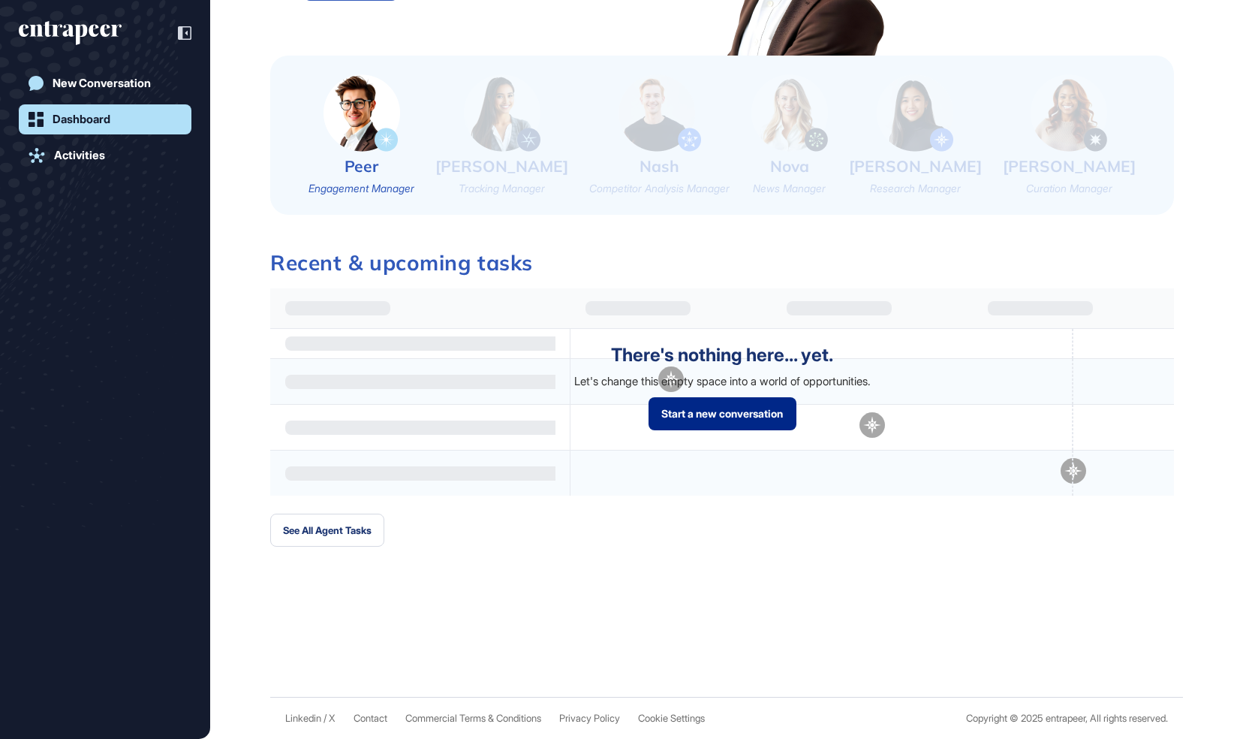
click at [704, 410] on link "Start a new conversation" at bounding box center [723, 413] width 148 height 33
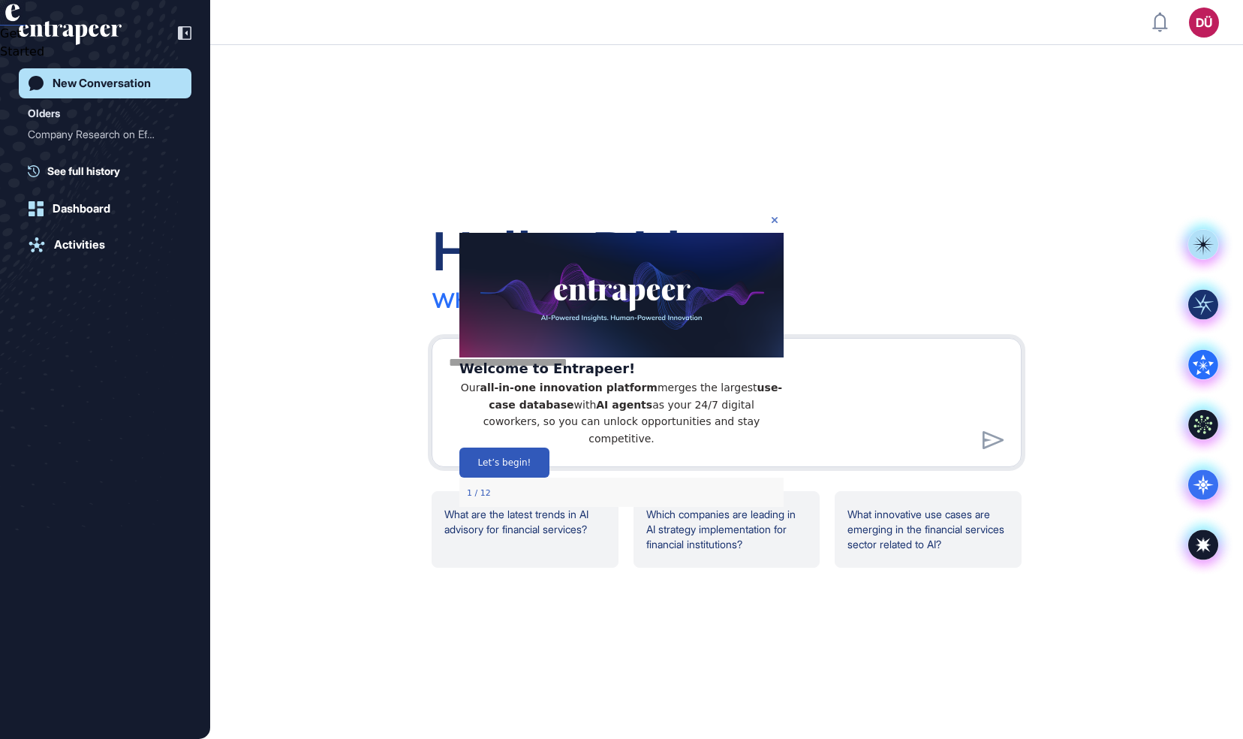
click at [772, 219] on icon "Close Preview" at bounding box center [775, 219] width 6 height 6
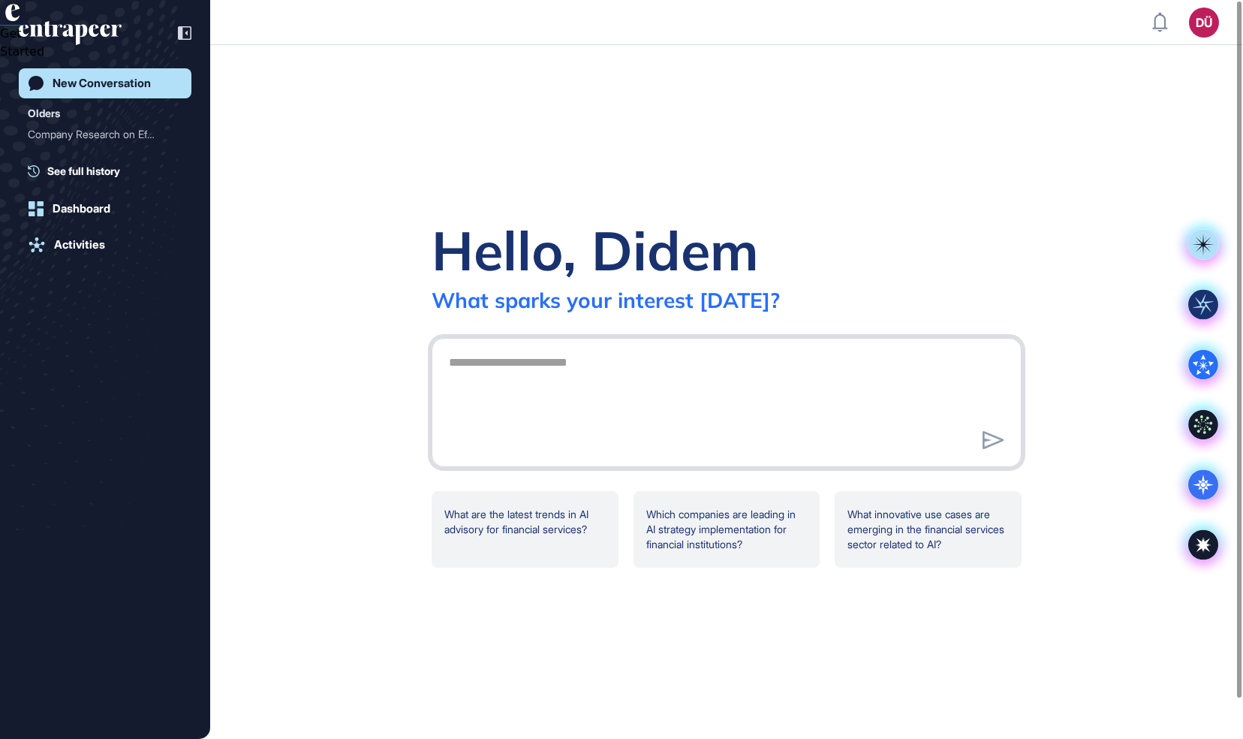
click at [598, 366] on textarea at bounding box center [727, 400] width 574 height 105
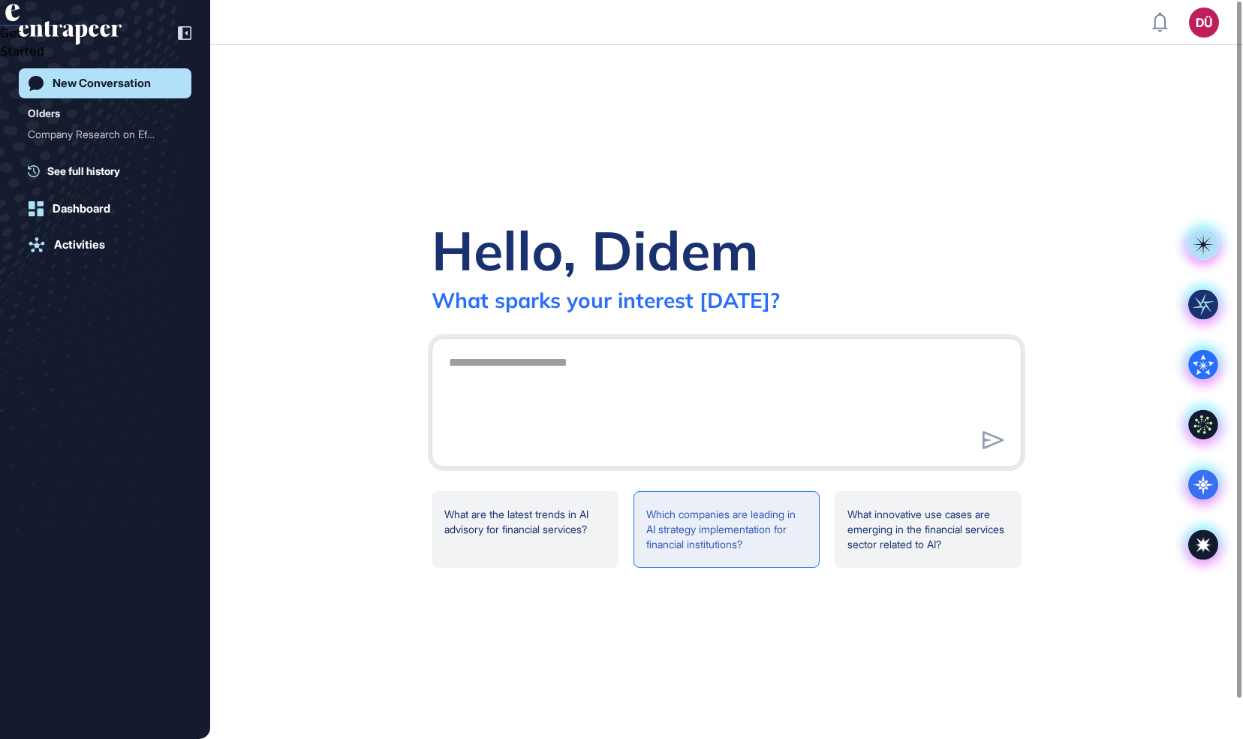
click at [691, 522] on div "Which companies are leading in AI strategy implementation for financial institu…" at bounding box center [727, 529] width 187 height 77
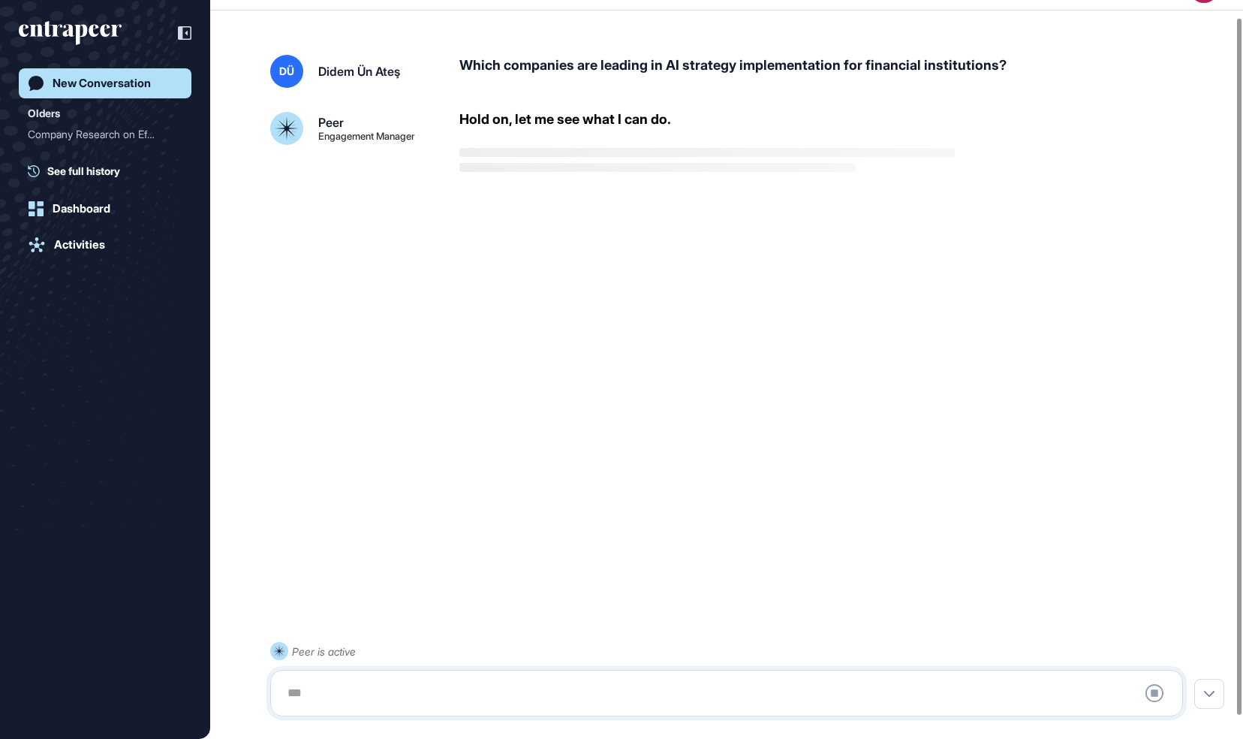
scroll to position [42, 0]
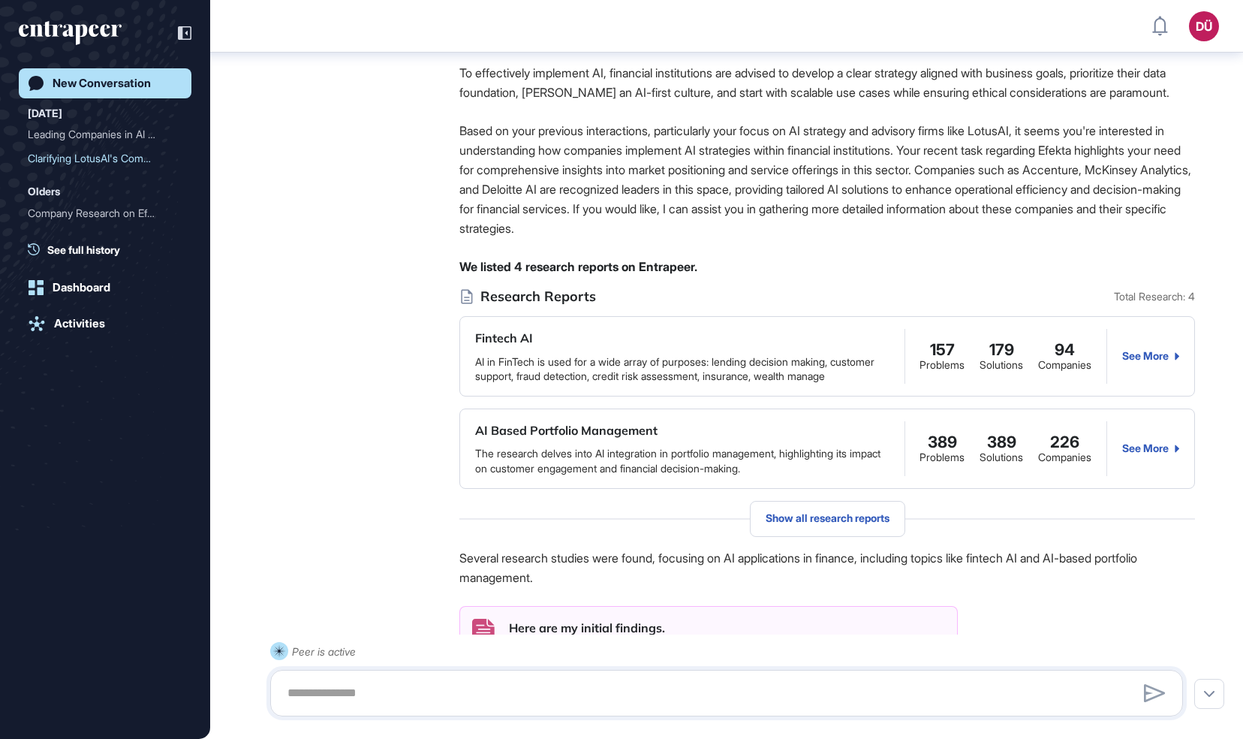
scroll to position [501, 0]
click at [1141, 453] on div "See More" at bounding box center [1150, 447] width 57 height 12
click at [1156, 361] on div "See More" at bounding box center [1150, 355] width 57 height 12
click at [837, 523] on span "Show all research reports" at bounding box center [828, 517] width 124 height 12
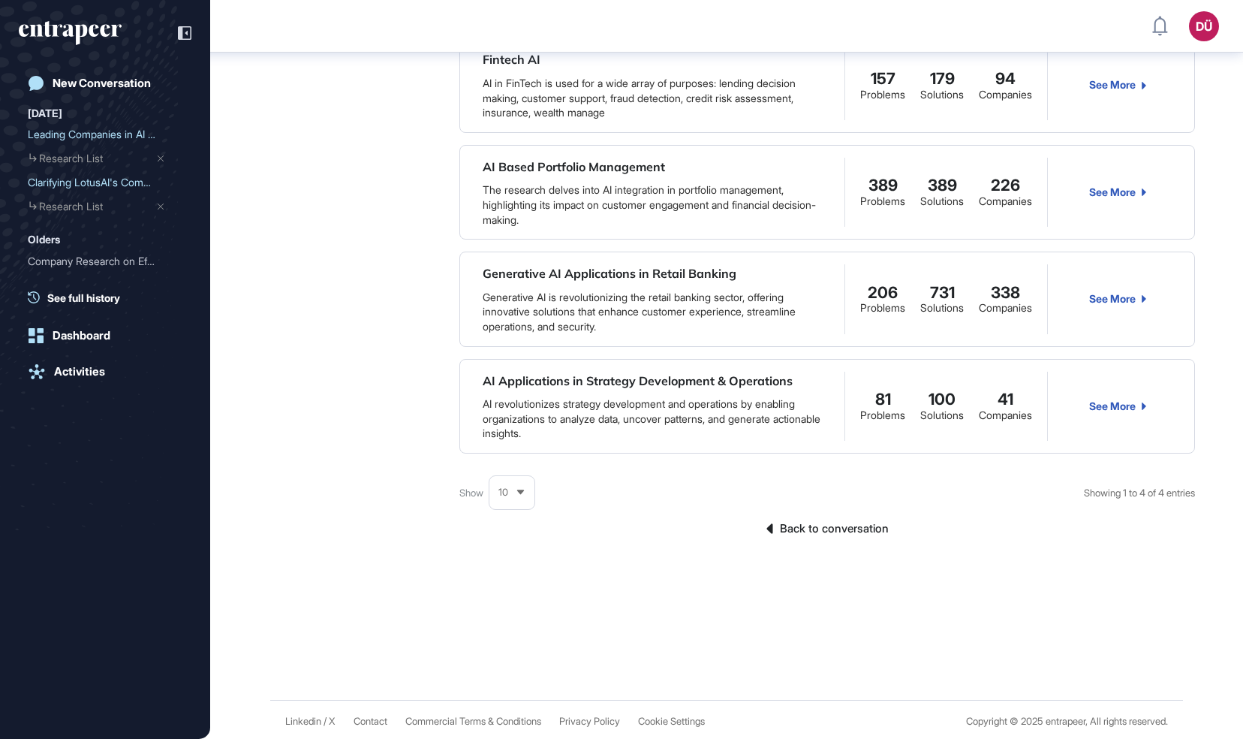
scroll to position [254, 0]
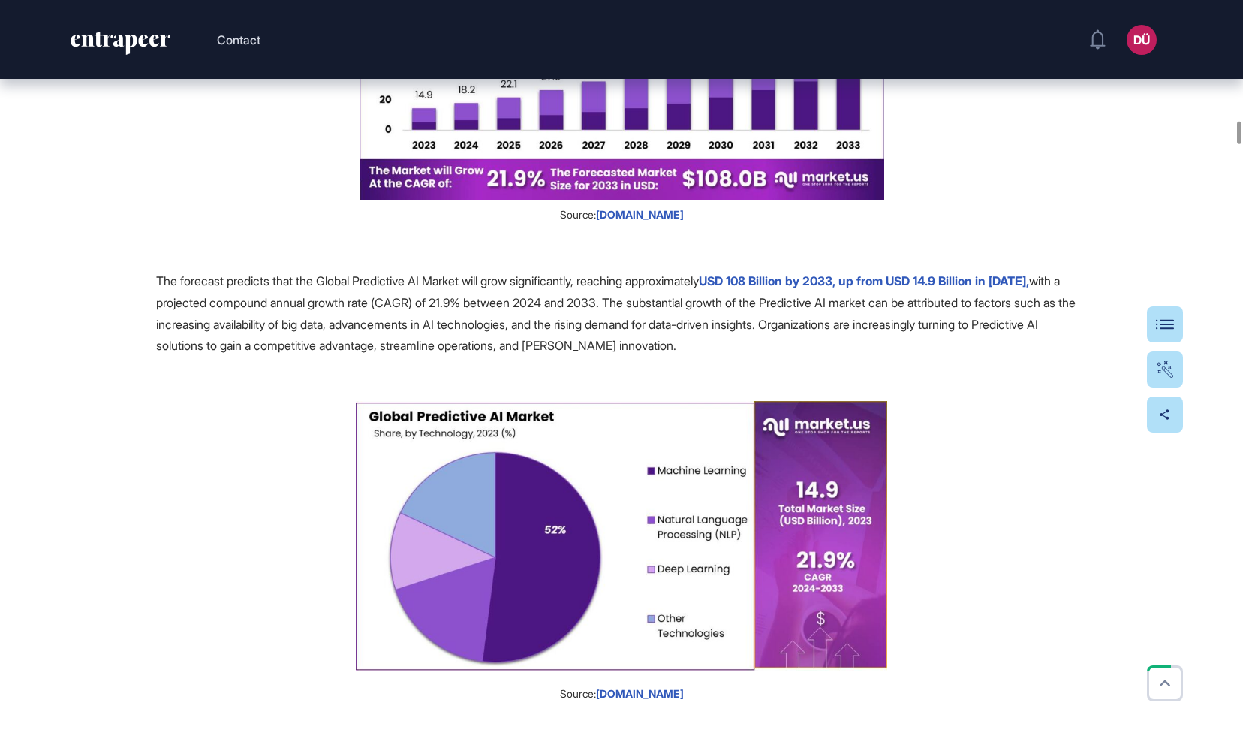
scroll to position [10200, 0]
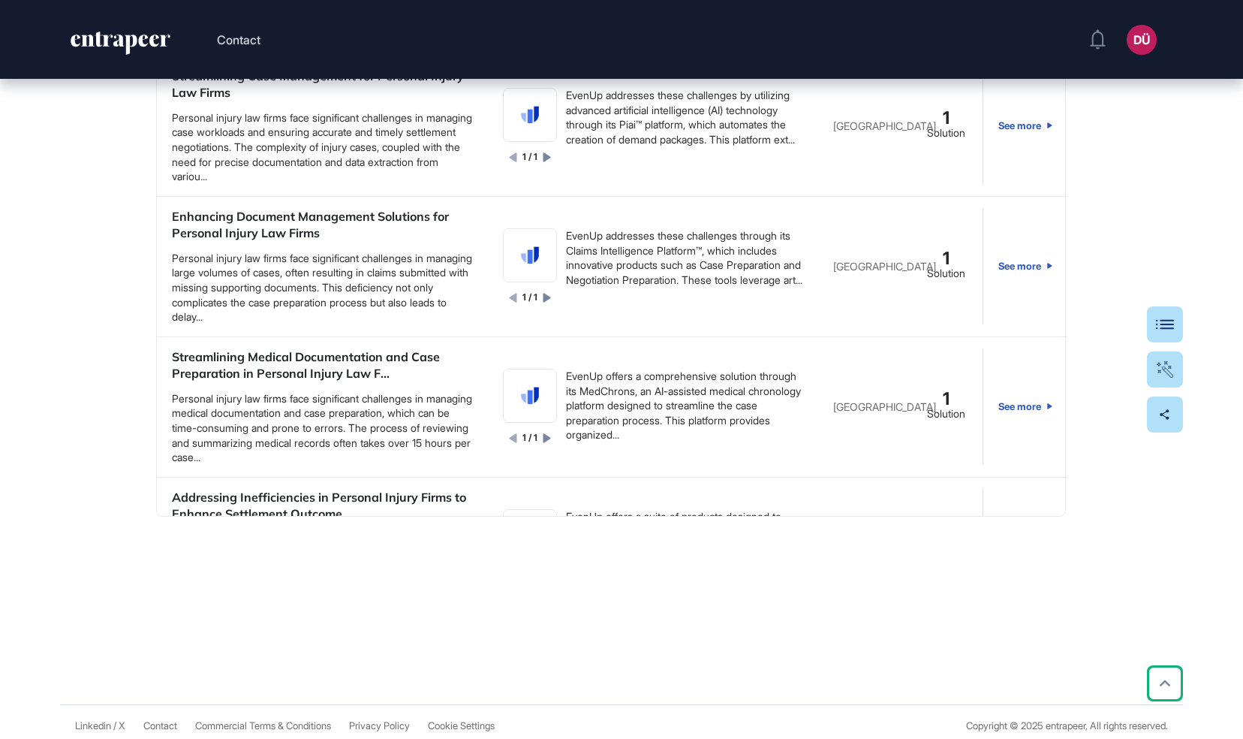
scroll to position [838, 0]
